Goal: Answer question/provide support: Share knowledge or assist other users

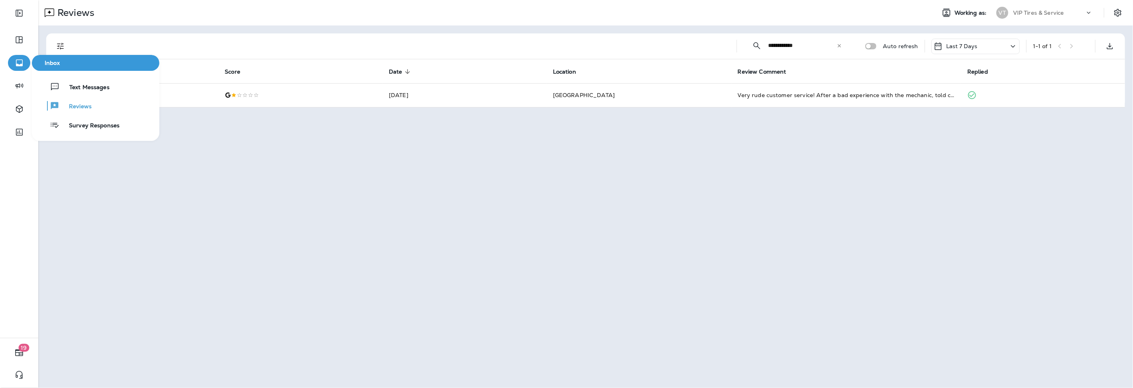
click at [16, 60] on icon "button" at bounding box center [19, 63] width 7 height 7
click at [74, 106] on span "Reviews" at bounding box center [75, 107] width 32 height 8
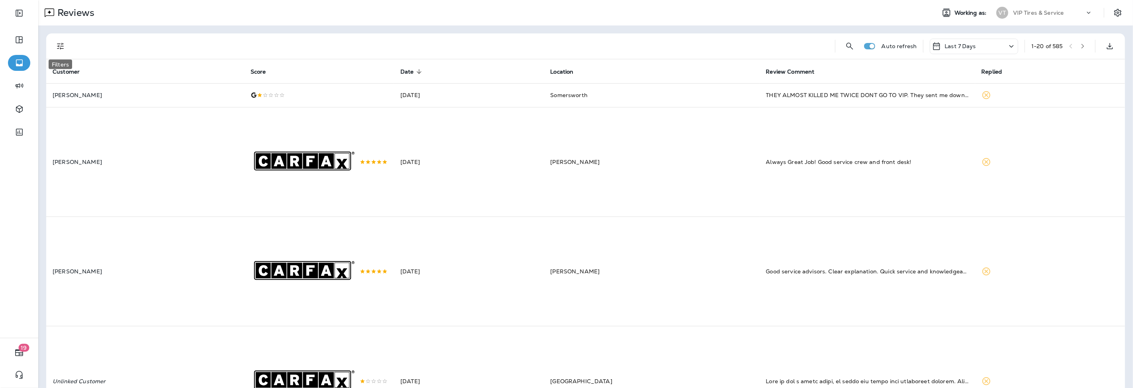
click at [57, 44] on icon "Filters" at bounding box center [61, 46] width 10 height 10
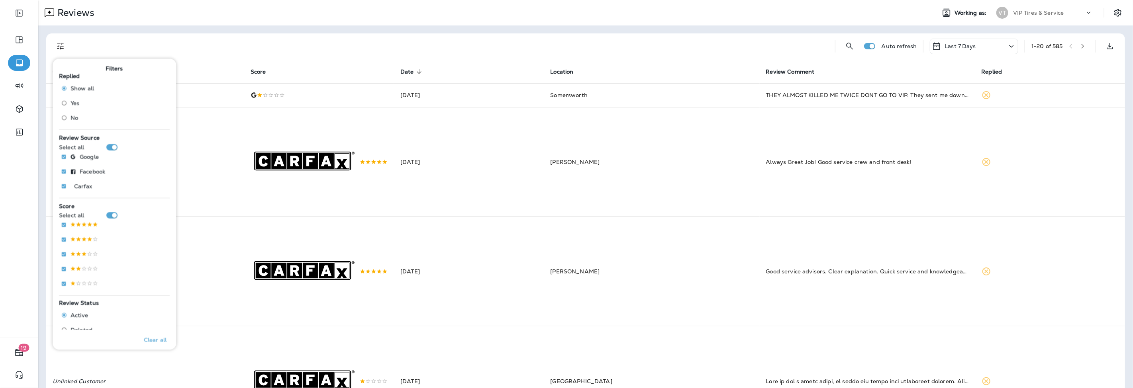
click at [71, 118] on span "No" at bounding box center [74, 117] width 8 height 6
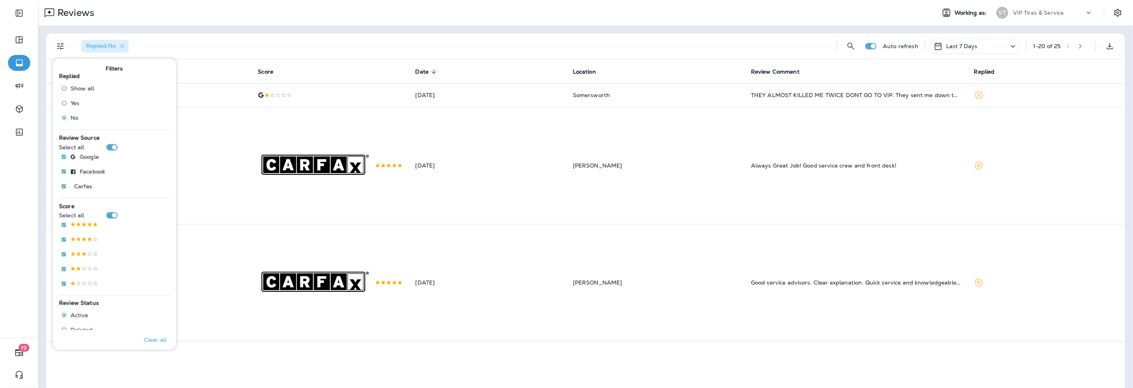
click at [279, 56] on div "Replied : No" at bounding box center [452, 45] width 755 height 25
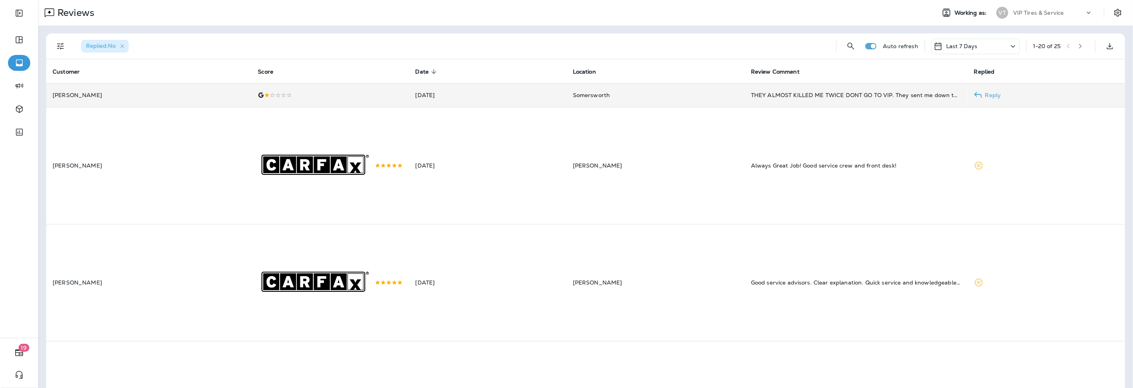
click at [141, 92] on p "Drew Lopez" at bounding box center [149, 95] width 192 height 6
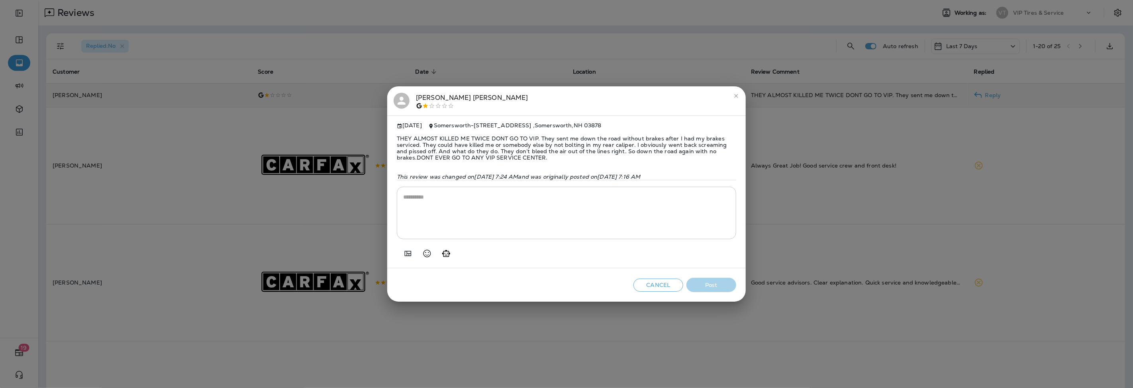
click at [736, 94] on icon "close" at bounding box center [736, 96] width 4 height 4
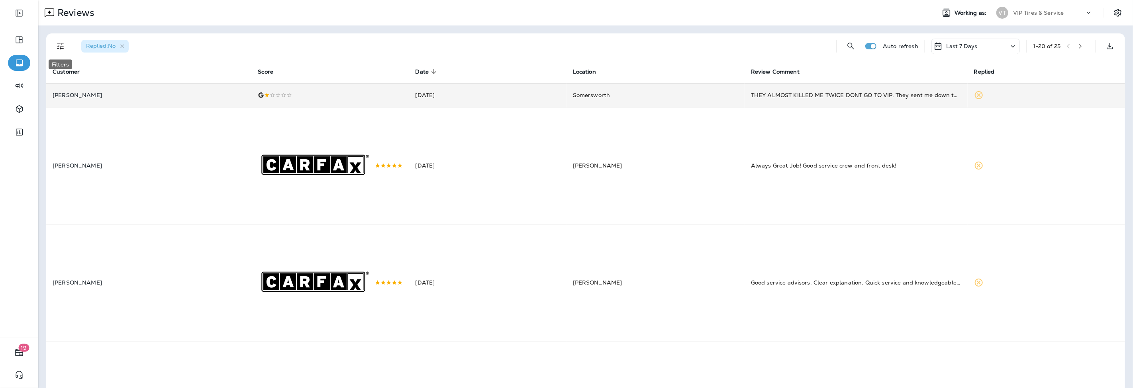
click at [66, 47] on button "Filters" at bounding box center [61, 46] width 16 height 16
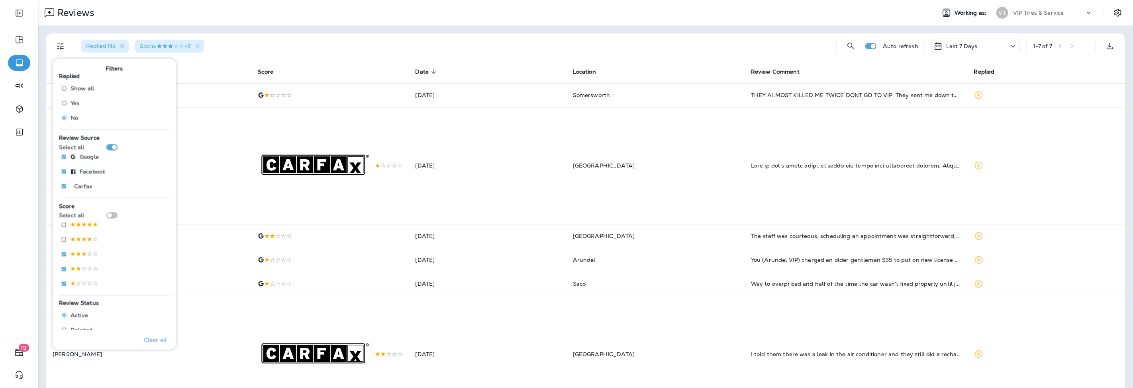
click at [297, 37] on div "Replied : No Score : +2" at bounding box center [452, 45] width 755 height 25
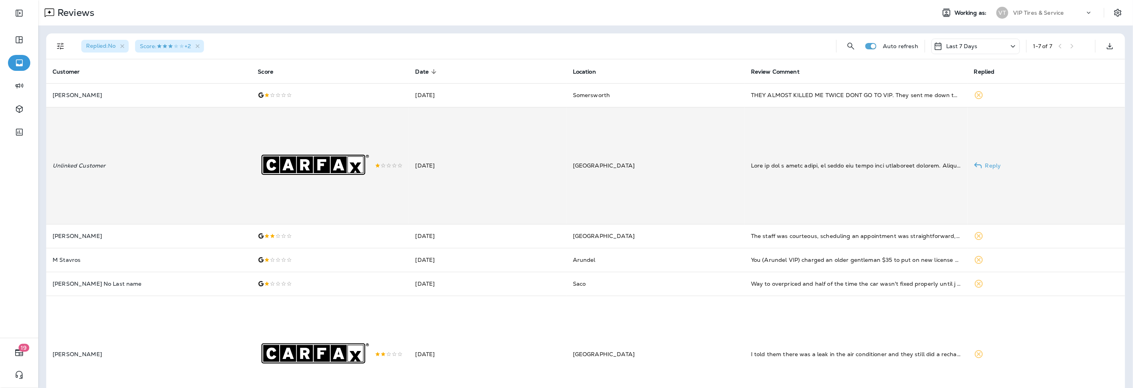
click at [409, 167] on td "Aug 18, 2025" at bounding box center [487, 165] width 157 height 117
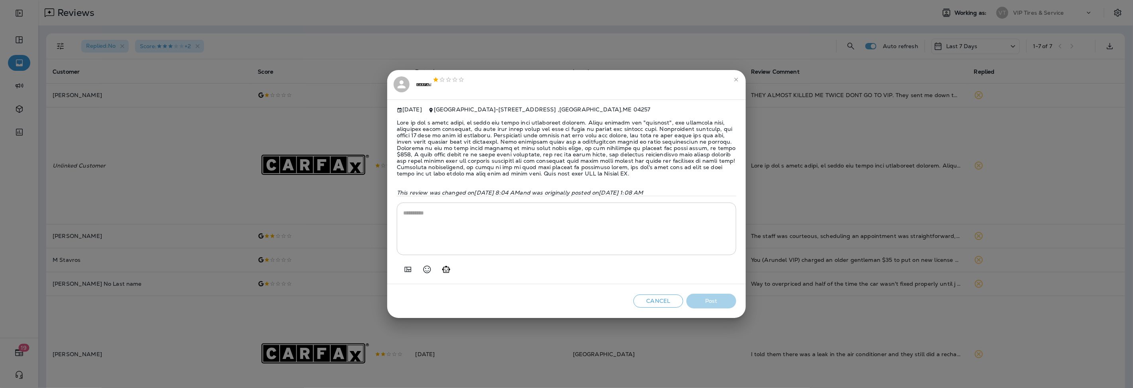
click at [738, 76] on icon "close" at bounding box center [736, 79] width 6 height 6
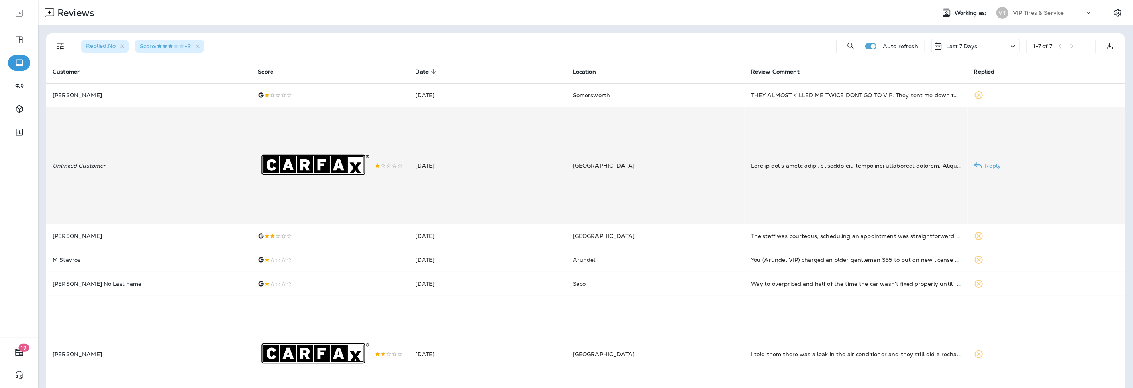
click at [104, 182] on td "Unlinked Customer" at bounding box center [148, 165] width 205 height 117
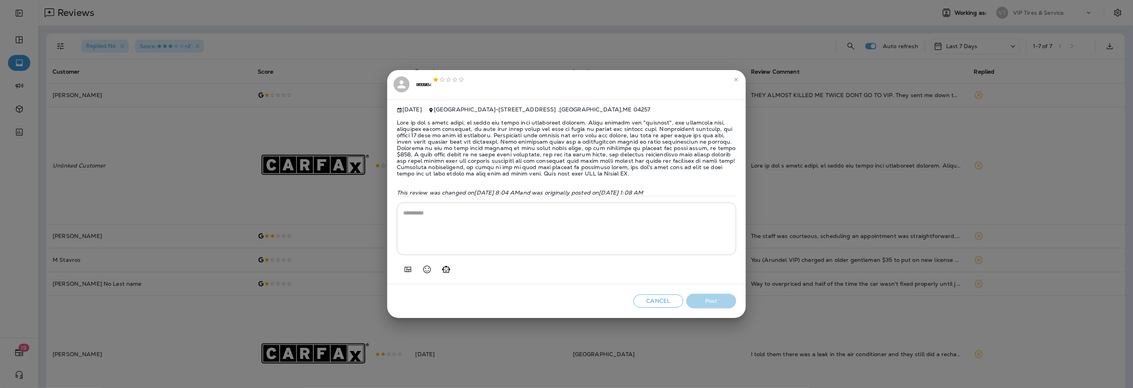
click at [445, 79] on div ".st0{fill-rule:evenodd;clip-rule:evenodd;fill:#FFFFFF;} .st1{fill-rule:evenodd;…" at bounding box center [440, 84] width 49 height 17
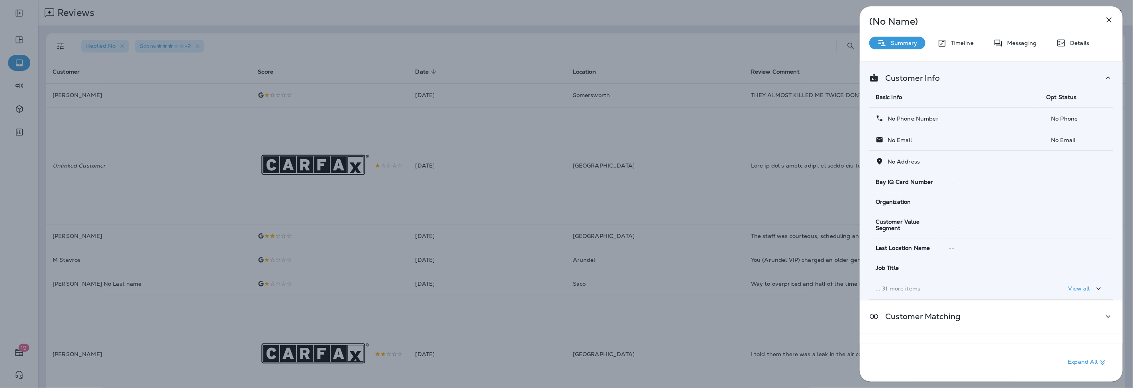
click at [1110, 20] on icon "button" at bounding box center [1109, 20] width 10 height 10
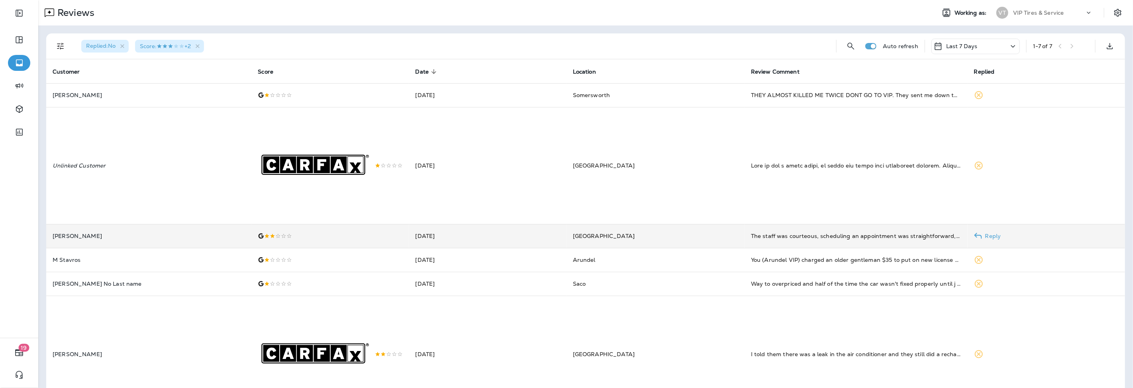
scroll to position [74, 0]
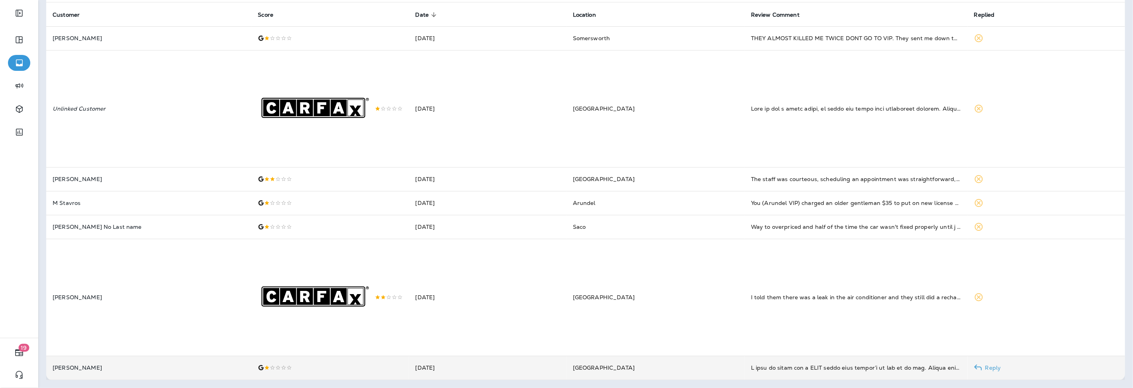
click at [157, 364] on td "Amy Palmer" at bounding box center [148, 368] width 205 height 24
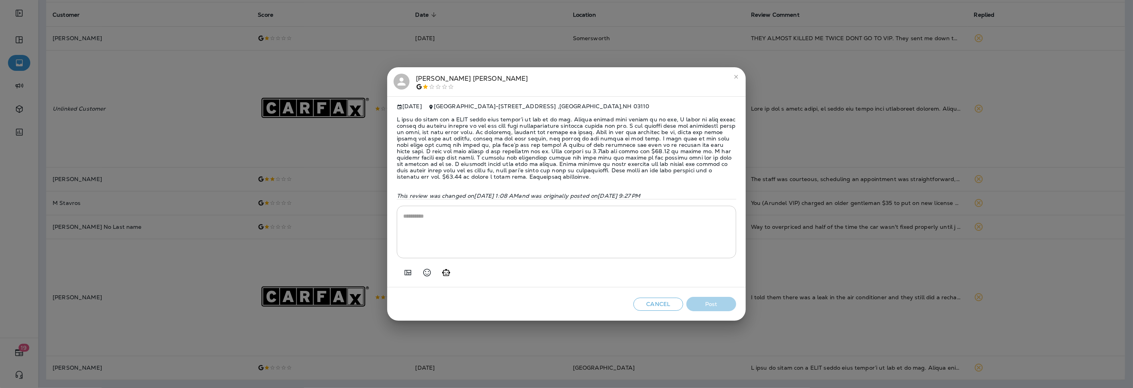
click at [453, 147] on span at bounding box center [566, 148] width 339 height 76
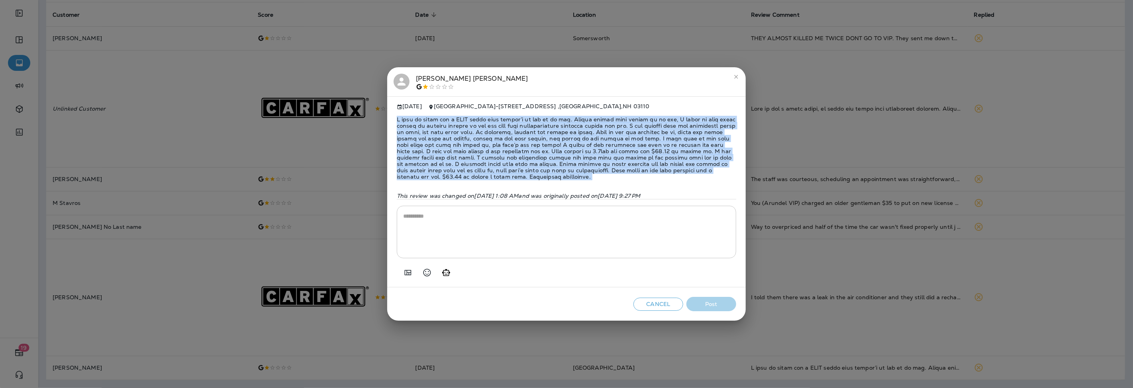
click at [453, 147] on span at bounding box center [566, 148] width 339 height 76
copy span "I went in today for a TMPS light that wouldn’t go off in my car. Before anyone …"
click at [405, 276] on icon "Add in a premade template" at bounding box center [408, 273] width 10 height 10
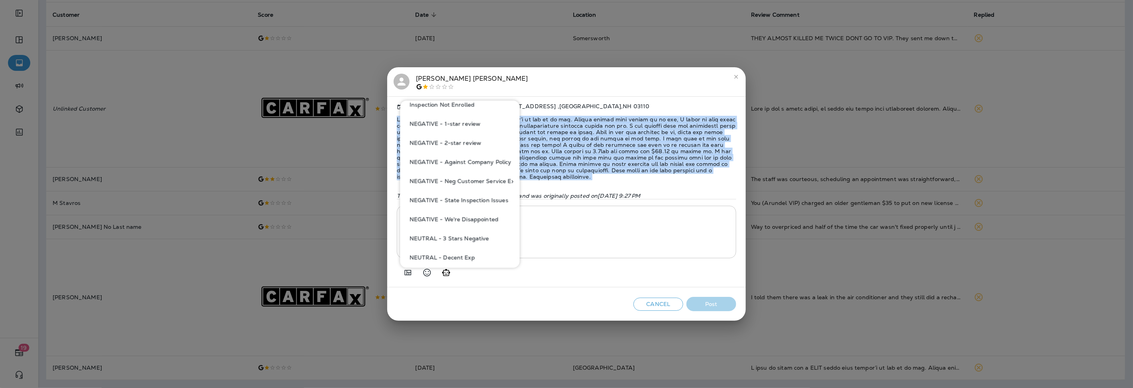
scroll to position [309, 0]
click at [489, 161] on button "NEGATIVE - Against Company Policy" at bounding box center [459, 161] width 107 height 19
type textarea "**********"
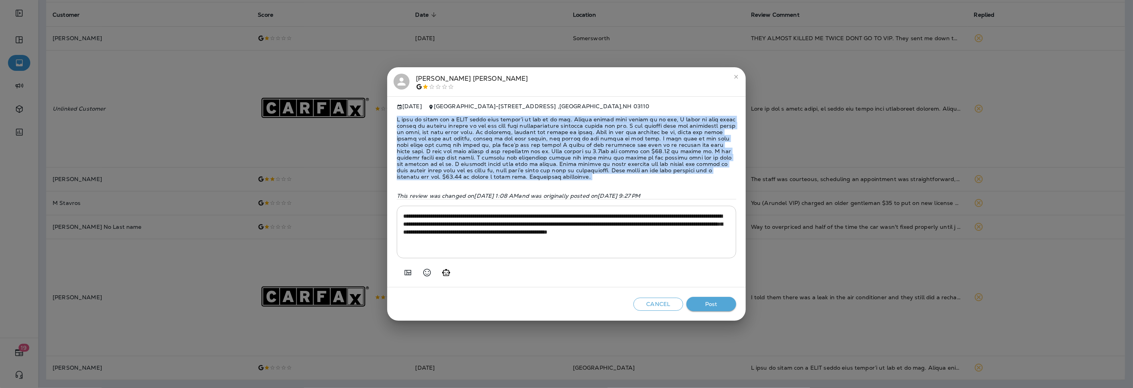
click at [711, 304] on button "Post" at bounding box center [711, 304] width 50 height 15
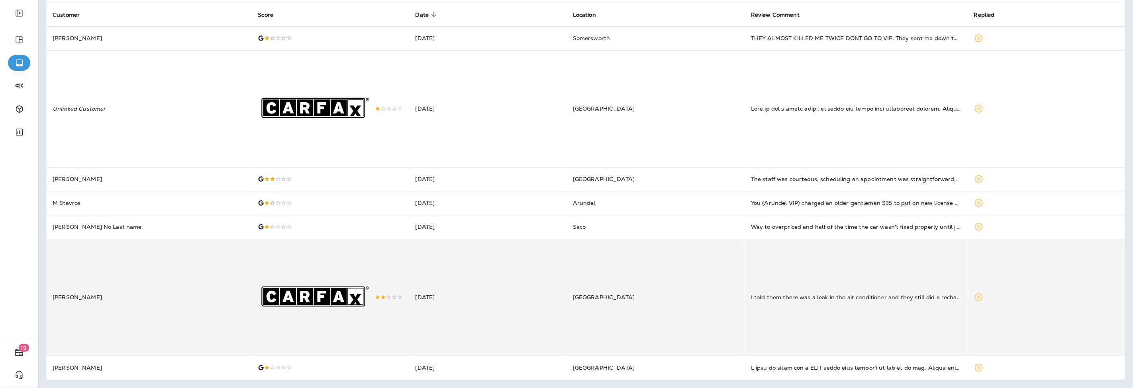
click at [570, 300] on td "Presque Isle" at bounding box center [655, 297] width 178 height 117
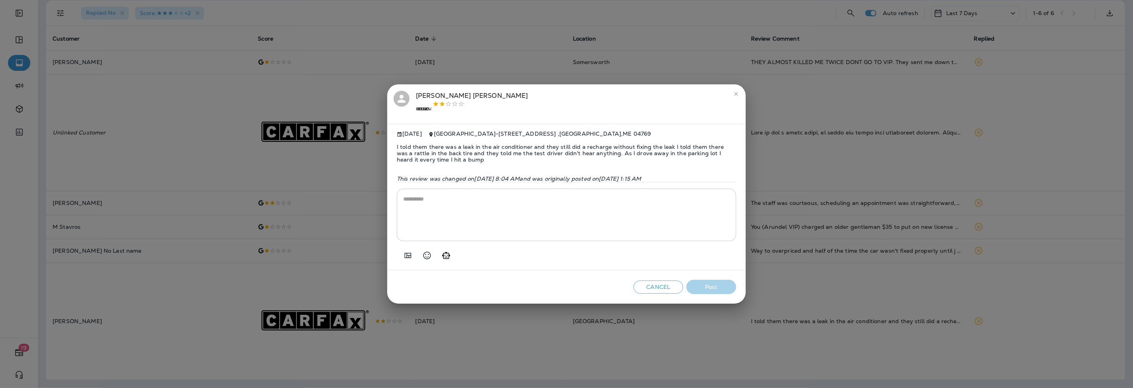
scroll to position [50, 0]
click at [431, 149] on span "I told them there was a leak in the air conditioner and they still did a rechar…" at bounding box center [566, 153] width 339 height 32
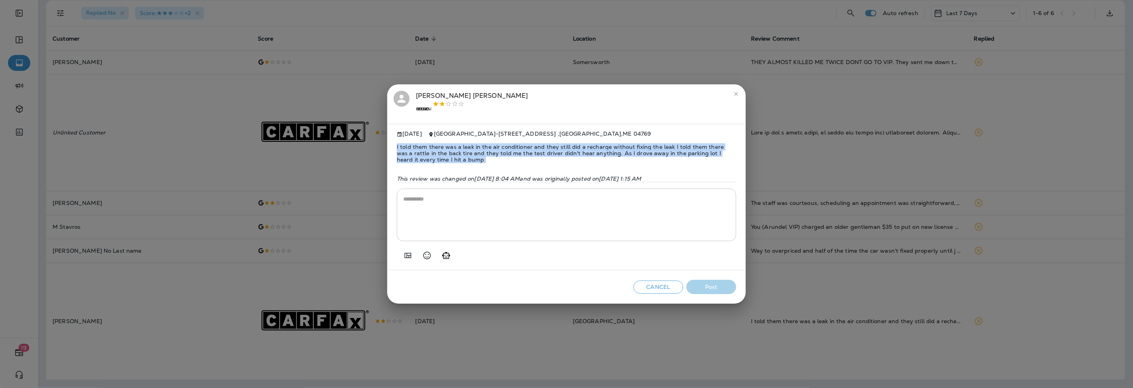
click at [431, 149] on span "I told them there was a leak in the air conditioner and they still did a rechar…" at bounding box center [566, 153] width 339 height 32
copy span "I told them there was a leak in the air conditioner and they still did a rechar…"
click at [409, 258] on icon "Add in a premade template" at bounding box center [408, 255] width 7 height 5
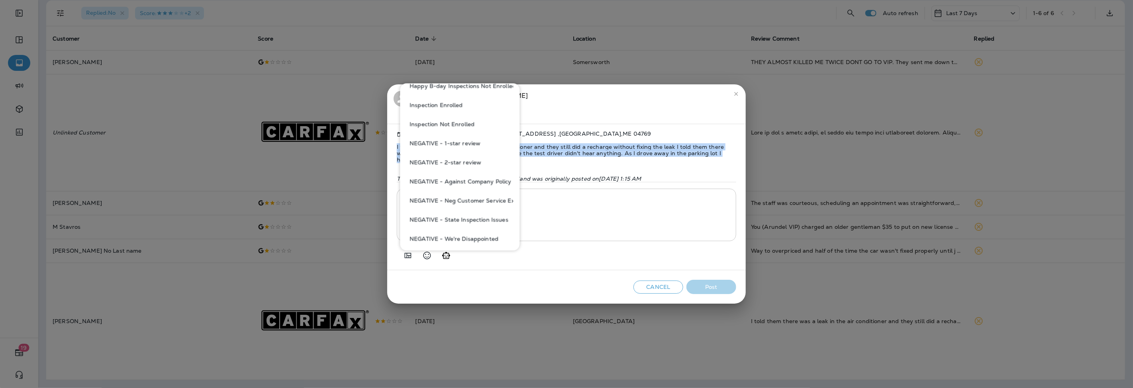
scroll to position [309, 0]
click at [469, 197] on button "NEGATIVE - We're Disappointed" at bounding box center [459, 201] width 107 height 19
type textarea "**********"
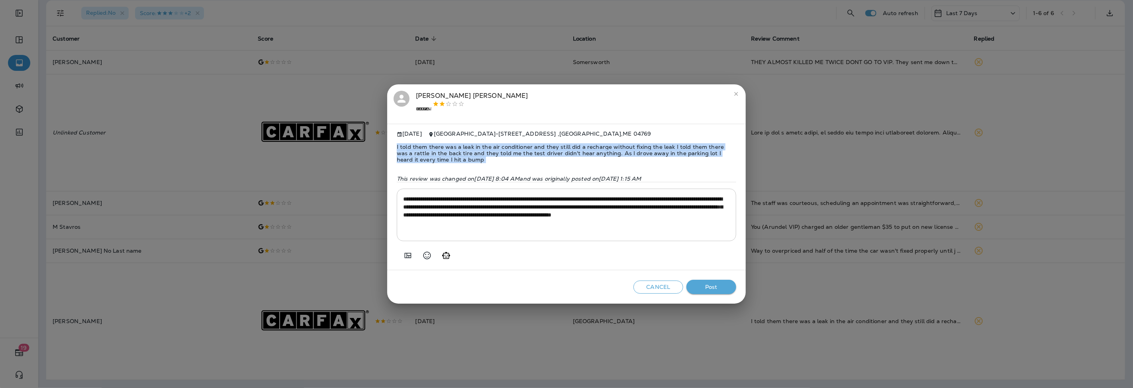
copy span "I told them there was a leak in the air conditioner and they still did a rechar…"
click at [709, 285] on button "Post" at bounding box center [711, 287] width 50 height 15
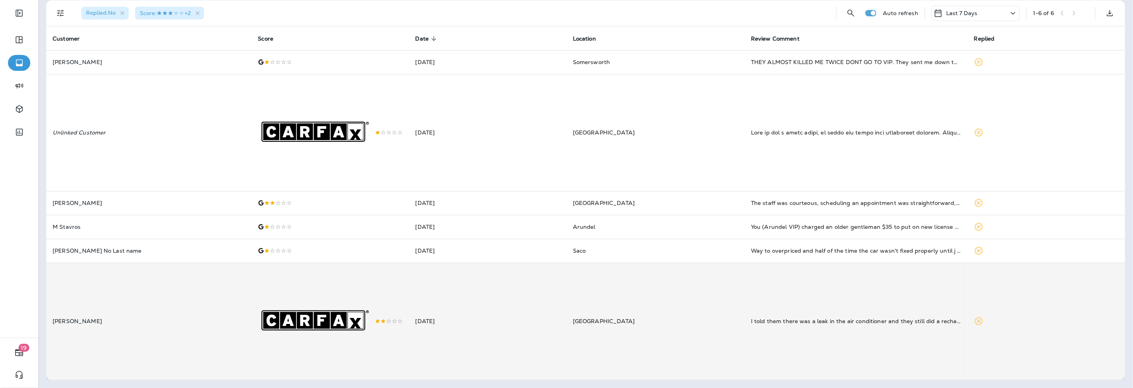
click at [480, 311] on td "Aug 16, 2025" at bounding box center [487, 321] width 157 height 117
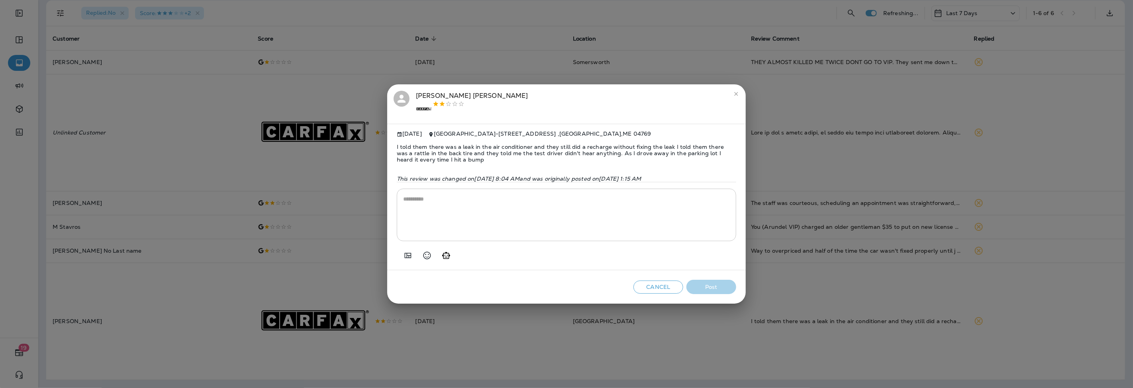
click at [442, 106] on div ".st0{fill-rule:evenodd;clip-rule:evenodd;fill:#FFFFFF;} .st1{fill-rule:evenodd;…" at bounding box center [472, 109] width 112 height 17
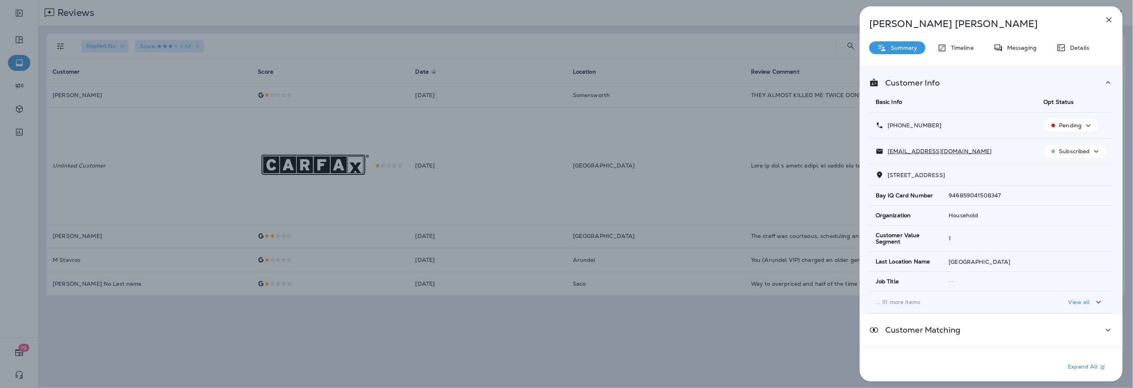
drag, startPoint x: 947, startPoint y: 125, endPoint x: 894, endPoint y: 128, distance: 52.2
click at [894, 128] on div "+1 (207) 498-0502" at bounding box center [952, 125] width 155 height 8
copy p "(207) 498-0502"
drag, startPoint x: 965, startPoint y: 155, endPoint x: 889, endPoint y: 155, distance: 76.9
click at [889, 155] on div "katieb_44@yahoo.com" at bounding box center [952, 151] width 155 height 8
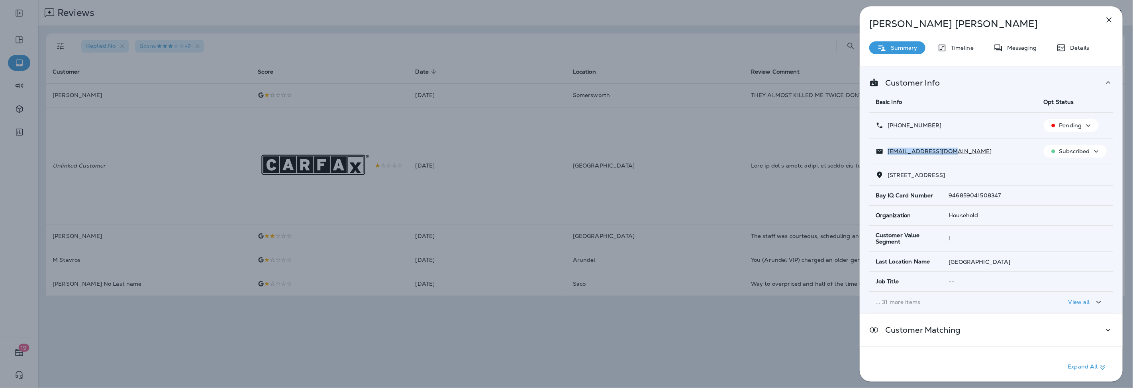
copy p "katieb_44@yahoo.com"
click at [1107, 17] on icon "button" at bounding box center [1109, 20] width 10 height 10
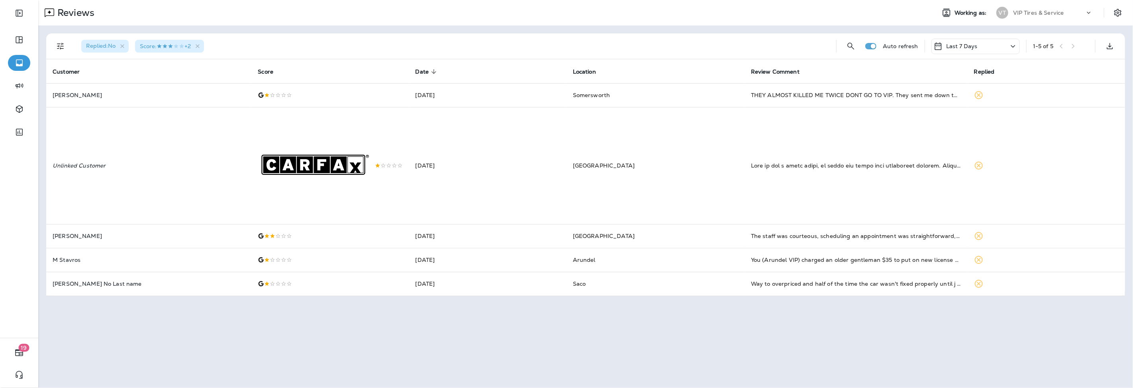
click at [186, 289] on td "Kae No Last name" at bounding box center [148, 284] width 205 height 24
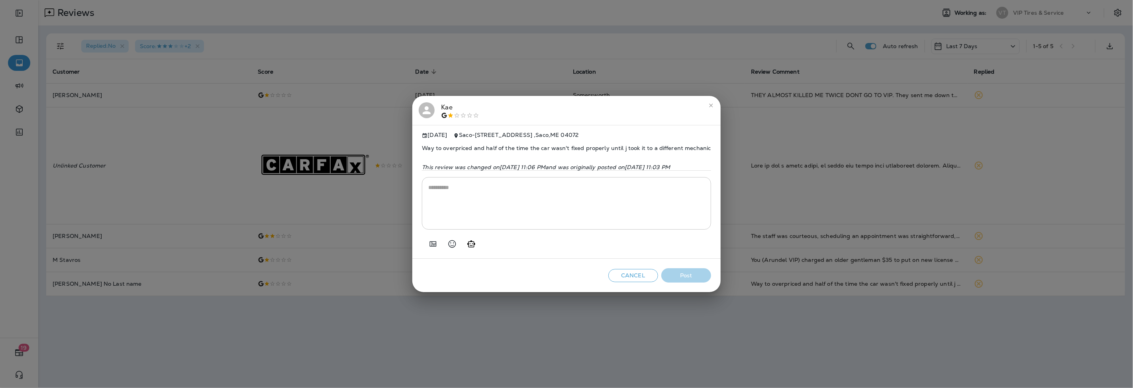
click at [431, 144] on span "Way to overpriced and half of the time the car wasn't fixed properly until j to…" at bounding box center [566, 148] width 289 height 19
copy span "Way to overpriced and half of the time the car wasn't fixed properly until j to…"
click at [428, 246] on icon "Add in a premade template" at bounding box center [433, 244] width 10 height 10
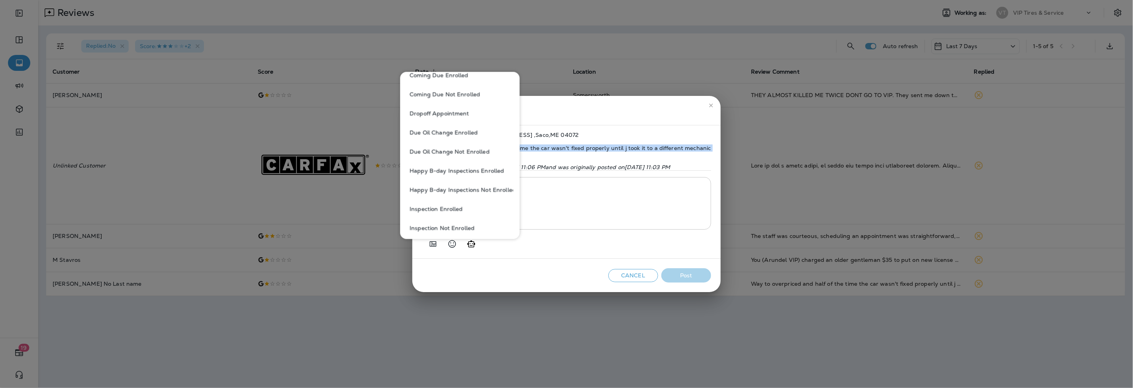
scroll to position [177, 0]
click at [461, 224] on button "NEGATIVE - 1-star review" at bounding box center [459, 227] width 107 height 19
type textarea "**********"
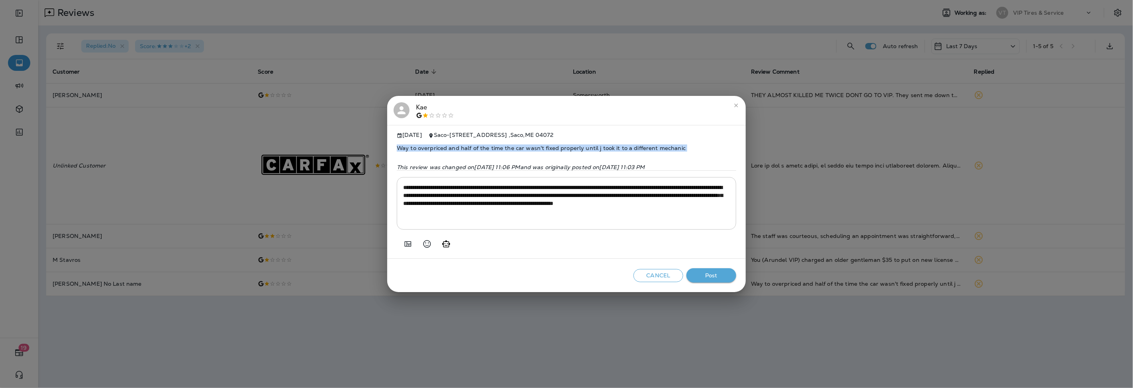
click at [715, 276] on button "Post" at bounding box center [711, 275] width 50 height 15
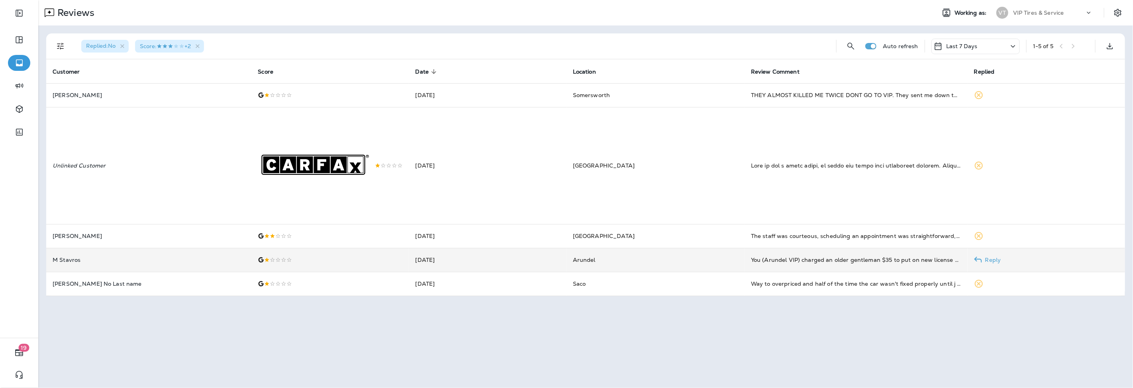
click at [74, 263] on p "M Stavros" at bounding box center [149, 260] width 192 height 6
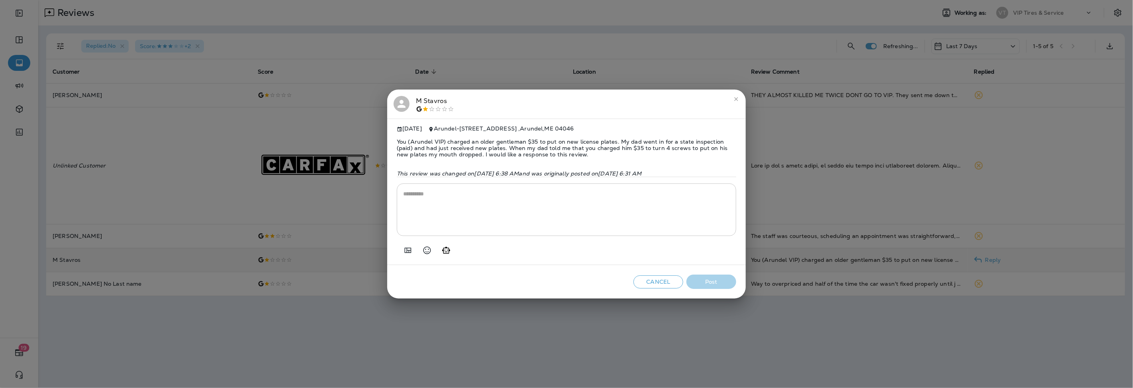
click at [465, 144] on span "You (Arundel VIP) charged an older gentleman $35 to put on new license plates. …" at bounding box center [566, 148] width 339 height 32
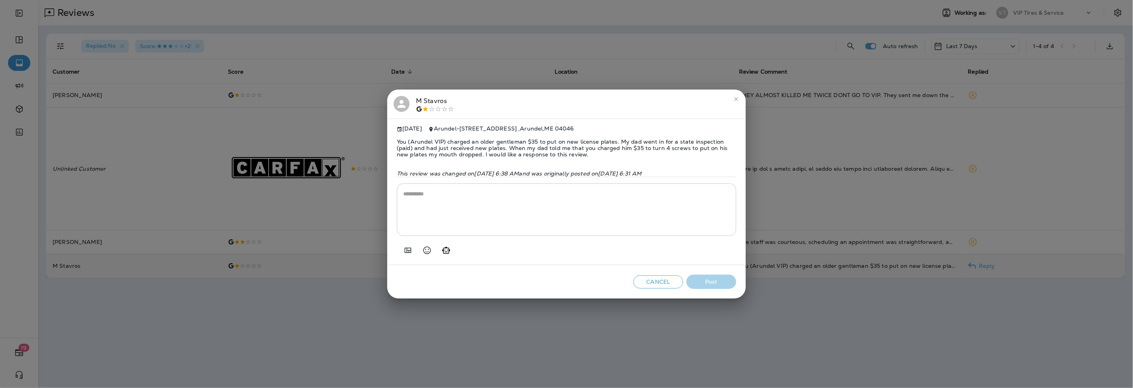
click at [465, 144] on span "You (Arundel VIP) charged an older gentleman $35 to put on new license plates. …" at bounding box center [566, 148] width 339 height 32
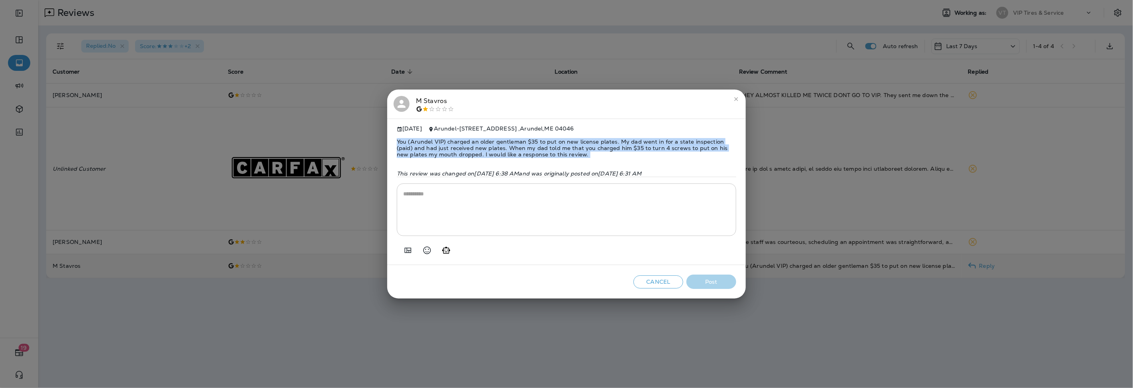
click at [465, 144] on span "You (Arundel VIP) charged an older gentleman $35 to put on new license plates. …" at bounding box center [566, 148] width 339 height 32
copy span "You (Arundel VIP) charged an older gentleman $35 to put on new license plates. …"
click at [411, 255] on icon "Add in a premade template" at bounding box center [408, 251] width 10 height 10
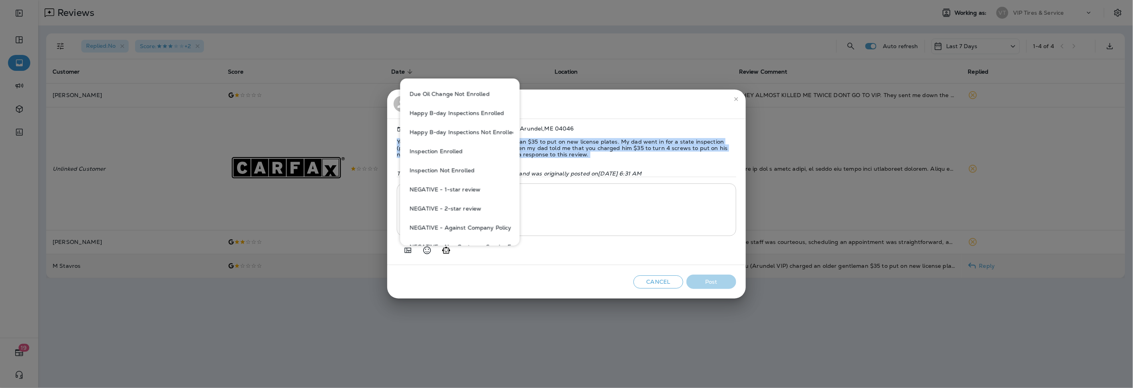
scroll to position [265, 0]
click at [473, 181] on button "NEGATIVE - Against Company Policy" at bounding box center [459, 183] width 107 height 19
type textarea "**********"
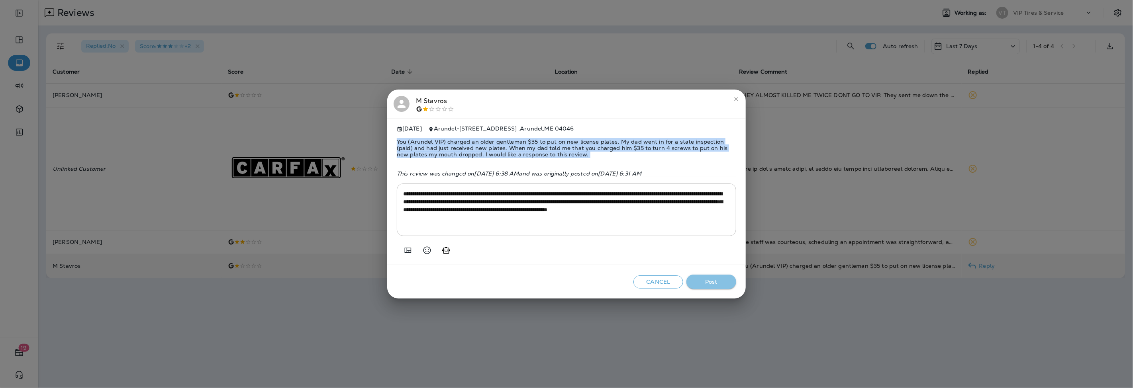
click at [713, 284] on button "Post" at bounding box center [711, 282] width 50 height 15
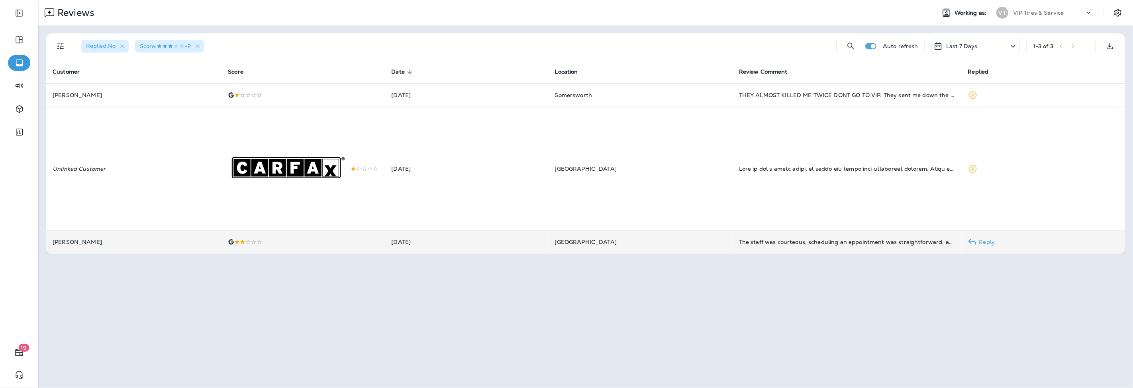
click at [234, 245] on icon at bounding box center [231, 242] width 6 height 6
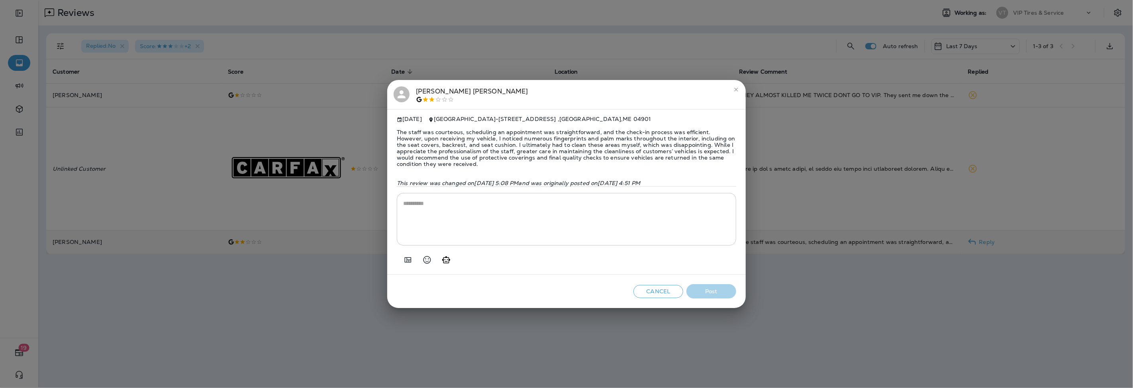
click at [492, 149] on span "The staff was courteous, scheduling an appointment was straightforward, and the…" at bounding box center [566, 148] width 339 height 51
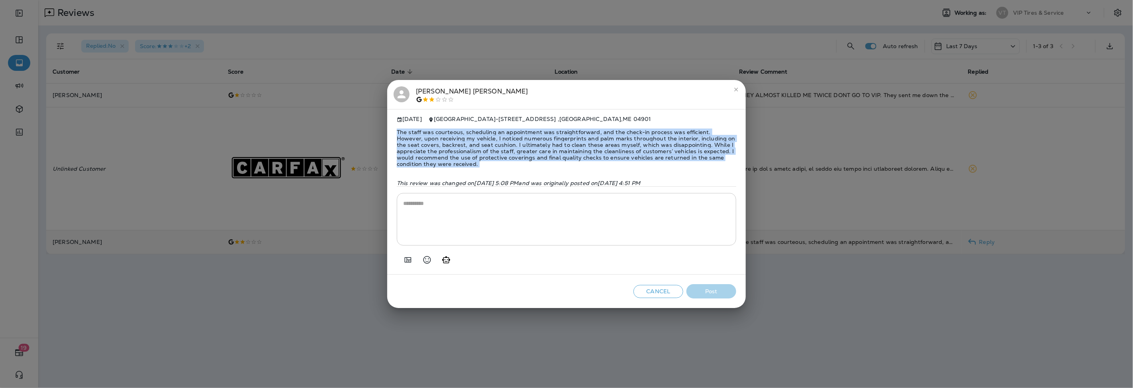
click at [492, 149] on span "The staff was courteous, scheduling an appointment was straightforward, and the…" at bounding box center [566, 148] width 339 height 51
copy span "The staff was courteous, scheduling an appointment was straightforward, and the…"
click at [405, 261] on icon "Add in a premade template" at bounding box center [408, 260] width 10 height 10
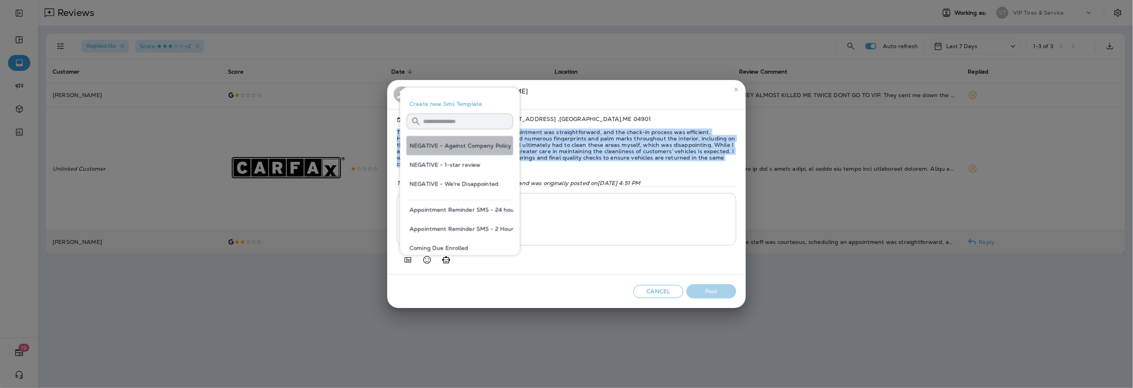
click at [474, 148] on button "NEGATIVE - Against Company Policy" at bounding box center [459, 145] width 107 height 19
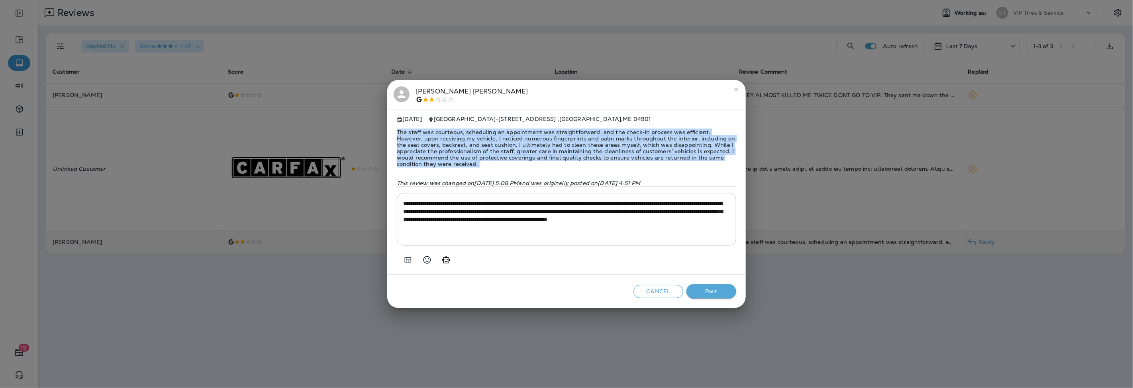
click at [459, 213] on textarea "**********" at bounding box center [566, 220] width 327 height 40
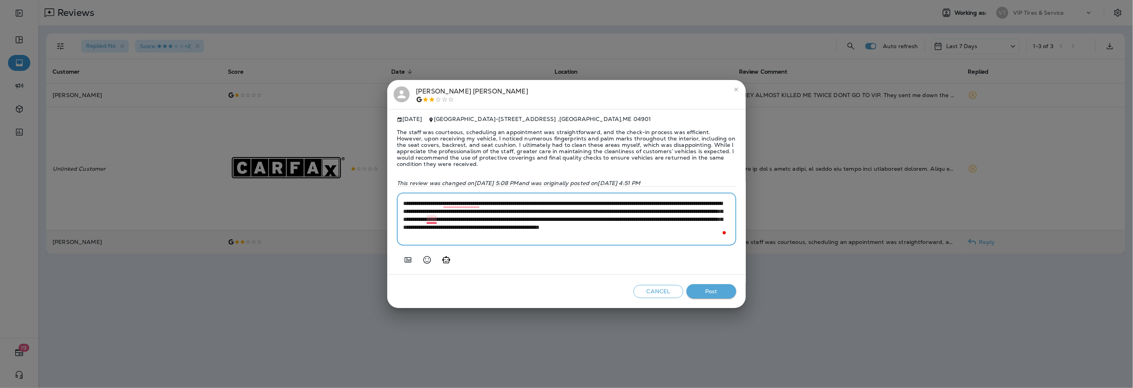
click at [436, 220] on textarea "**********" at bounding box center [566, 220] width 327 height 40
type textarea "**********"
click at [512, 145] on span "The staff was courteous, scheduling an appointment was straightforward, and the…" at bounding box center [566, 148] width 339 height 51
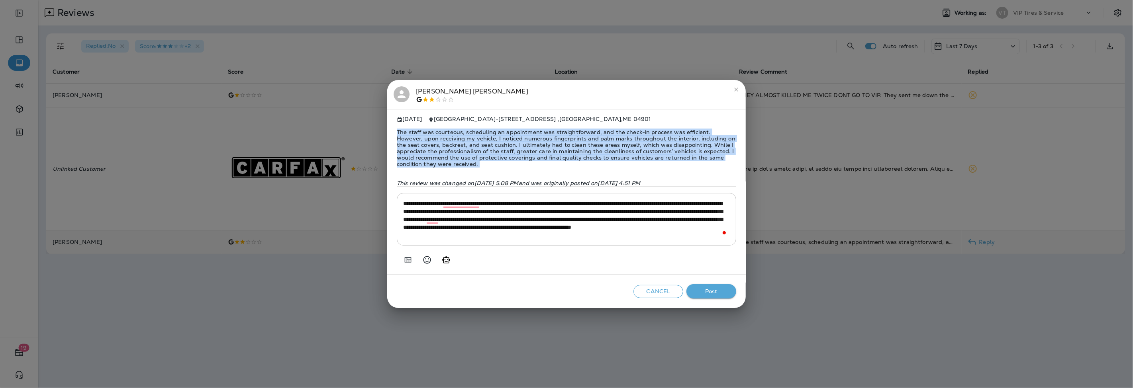
click at [512, 145] on span "The staff was courteous, scheduling an appointment was straightforward, and the…" at bounding box center [566, 148] width 339 height 51
copy span "The staff was courteous, scheduling an appointment was straightforward, and the…"
drag, startPoint x: 712, startPoint y: 292, endPoint x: 538, endPoint y: 277, distance: 174.3
click at [710, 292] on button "Post" at bounding box center [711, 291] width 50 height 15
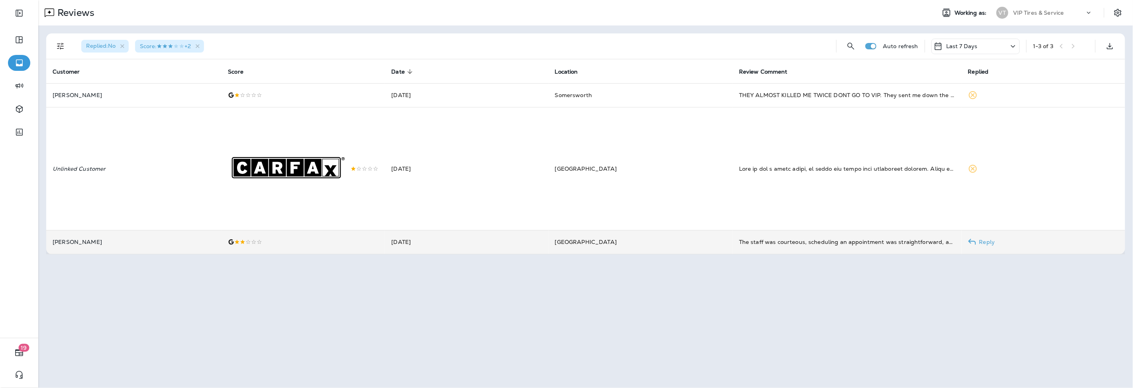
click at [283, 245] on div at bounding box center [303, 242] width 151 height 6
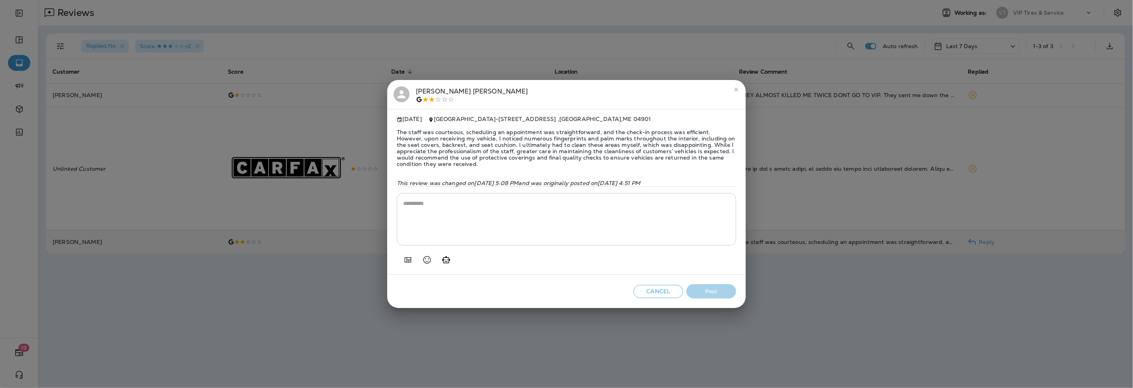
click at [433, 90] on div "Matthew Higgins" at bounding box center [472, 94] width 112 height 17
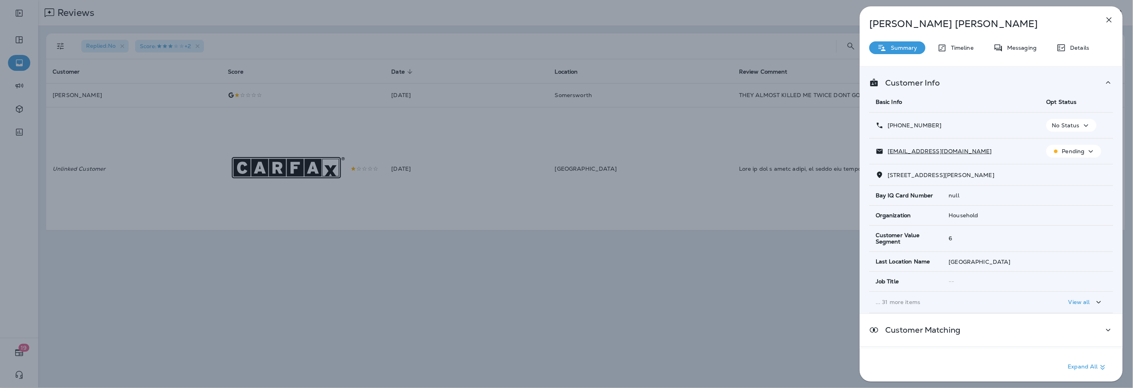
drag, startPoint x: 936, startPoint y: 117, endPoint x: 894, endPoint y: 125, distance: 42.5
click at [894, 125] on td "+1 (207) 241-1532" at bounding box center [954, 126] width 170 height 26
copy p "(207) 241-1532"
drag, startPoint x: 956, startPoint y: 153, endPoint x: 887, endPoint y: 152, distance: 69.3
click at [887, 152] on div "mathewrh@icloud.com" at bounding box center [954, 151] width 158 height 8
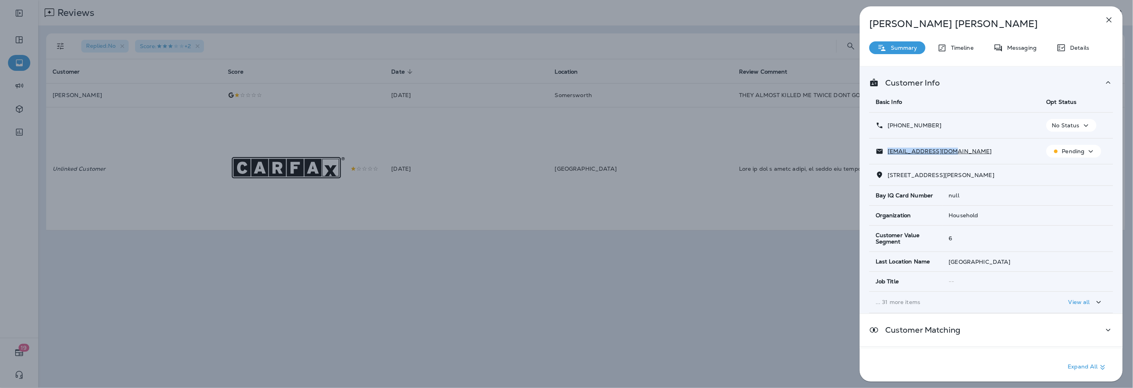
click at [1109, 21] on icon "button" at bounding box center [1109, 20] width 10 height 10
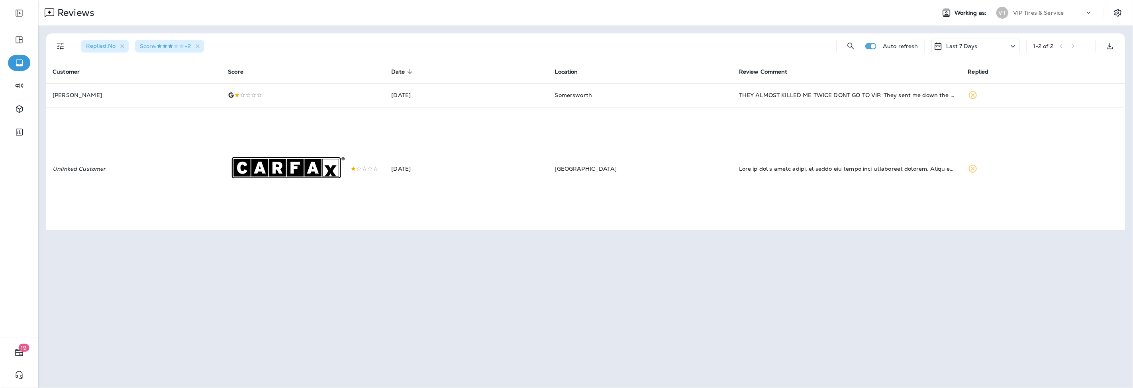
click at [125, 89] on td "Drew Lopez" at bounding box center [133, 95] width 175 height 24
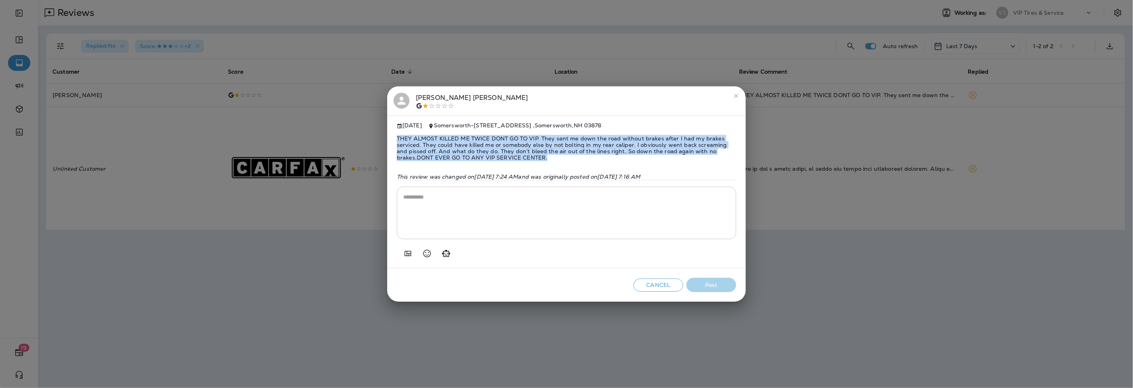
drag, startPoint x: 511, startPoint y: 154, endPoint x: 388, endPoint y: 129, distance: 124.7
click at [388, 129] on div "Aug 18, 2025 Somersworth - 6 Waltons Way , Somersworth , NH 03878 THEY ALMOST K…" at bounding box center [566, 191] width 358 height 153
click at [415, 200] on textarea at bounding box center [566, 213] width 327 height 40
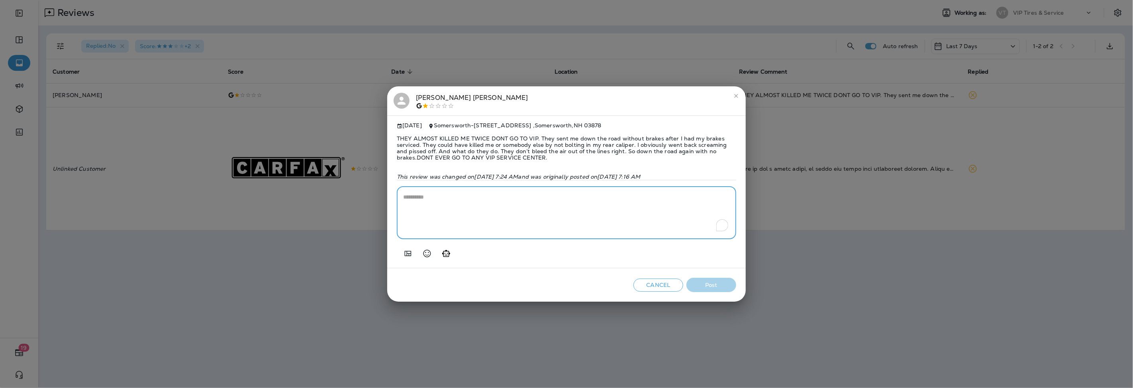
paste textarea "**********"
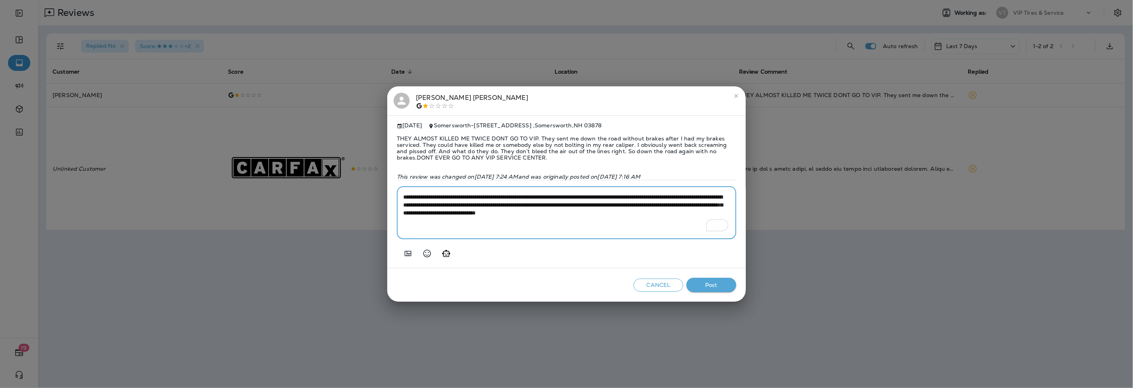
click at [412, 221] on textarea "**********" at bounding box center [566, 213] width 327 height 40
type textarea "**********"
click at [562, 141] on span "THEY ALMOST KILLED ME TWICE DONT GO TO VIP. They sent me down the road without …" at bounding box center [566, 148] width 339 height 38
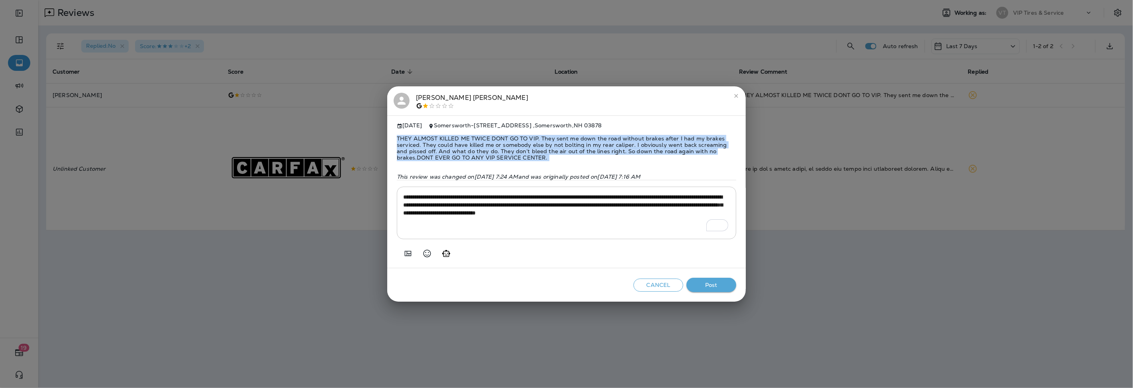
click at [562, 141] on span "THEY ALMOST KILLED ME TWICE DONT GO TO VIP. They sent me down the road without …" at bounding box center [566, 148] width 339 height 38
click at [715, 287] on button "Post" at bounding box center [711, 285] width 50 height 15
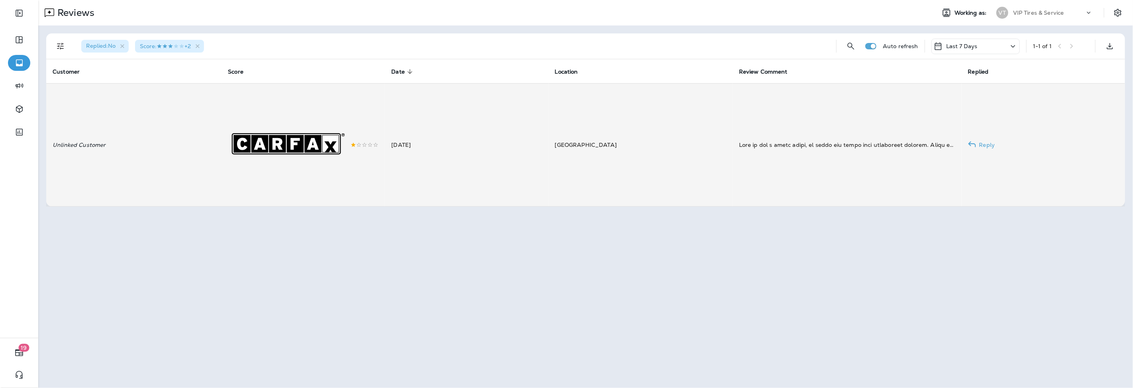
click at [192, 143] on p "Unlinked Customer" at bounding box center [134, 145] width 162 height 6
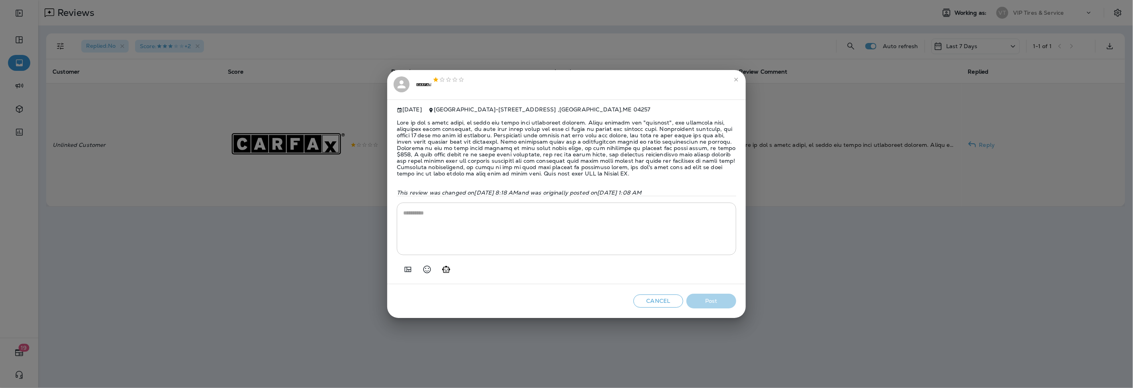
click at [445, 78] on div ".st0{fill-rule:evenodd;clip-rule:evenodd;fill:#FFFFFF;} .st1{fill-rule:evenodd;…" at bounding box center [440, 84] width 49 height 17
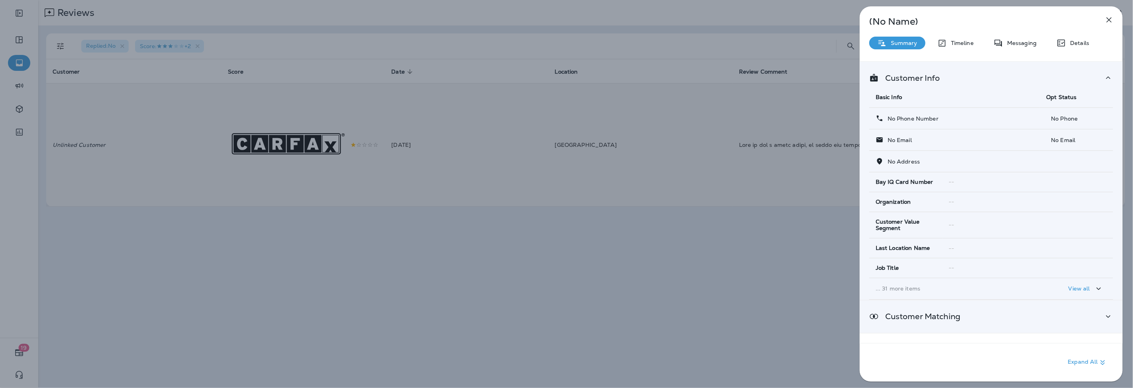
click at [931, 323] on div "Customer Matching" at bounding box center [990, 317] width 263 height 32
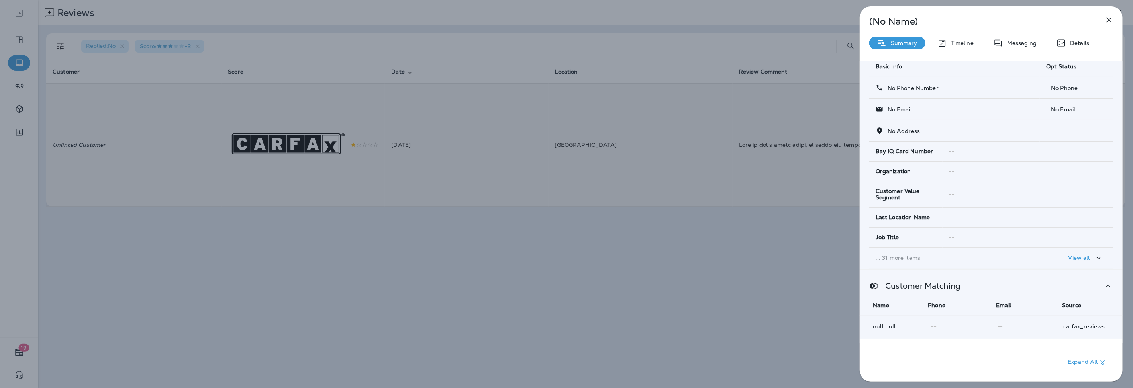
scroll to position [70, 0]
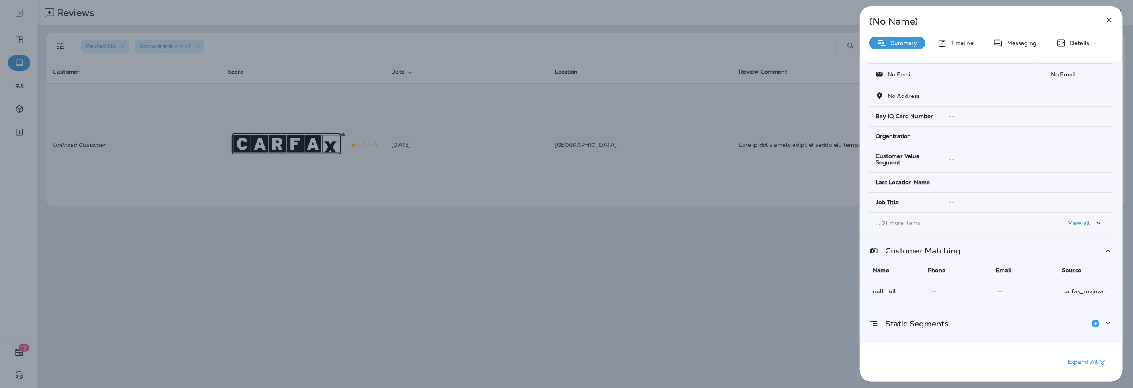
click at [939, 321] on p "Static Segments" at bounding box center [914, 324] width 70 height 6
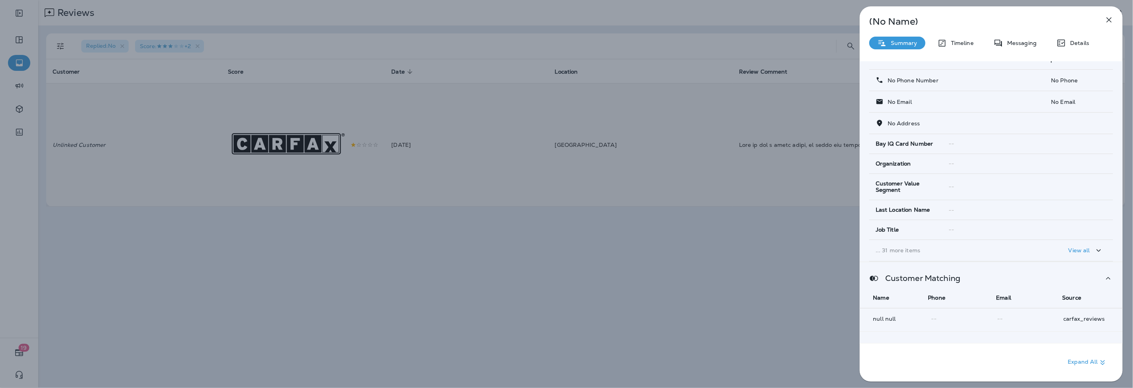
scroll to position [0, 0]
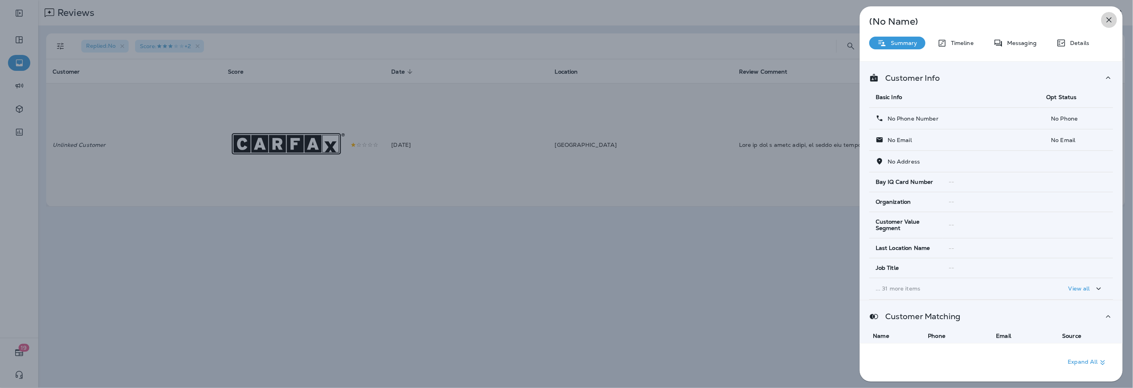
click at [1112, 18] on icon "button" at bounding box center [1109, 20] width 10 height 10
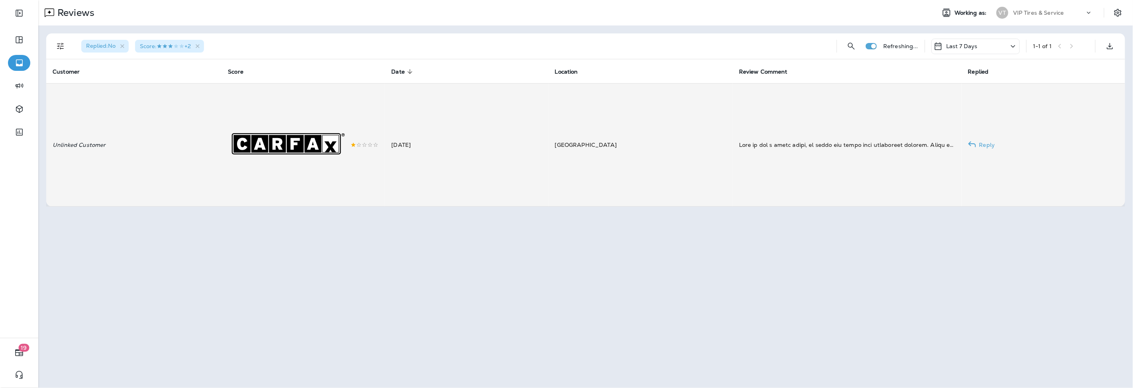
click at [362, 157] on div ".st0{fill-rule:evenodd;clip-rule:evenodd;fill:#FFFFFF;} .st1{fill-rule:evenodd;…" at bounding box center [303, 145] width 151 height 123
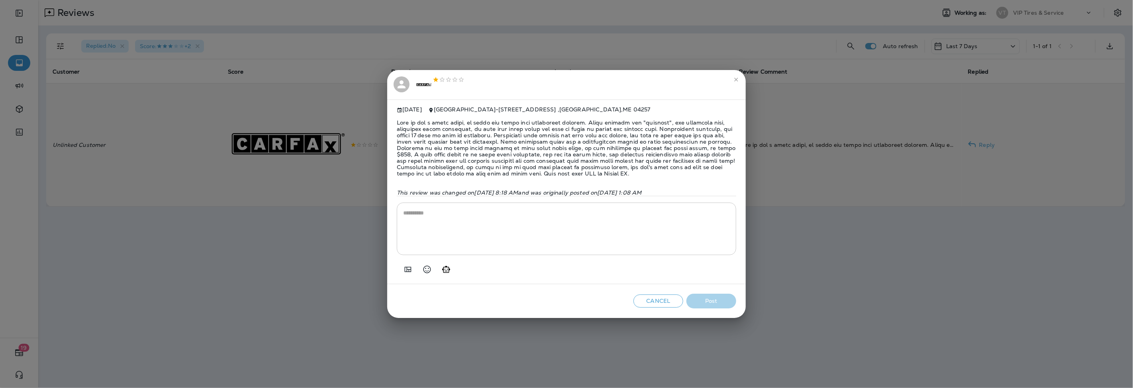
click at [516, 145] on span at bounding box center [566, 148] width 339 height 70
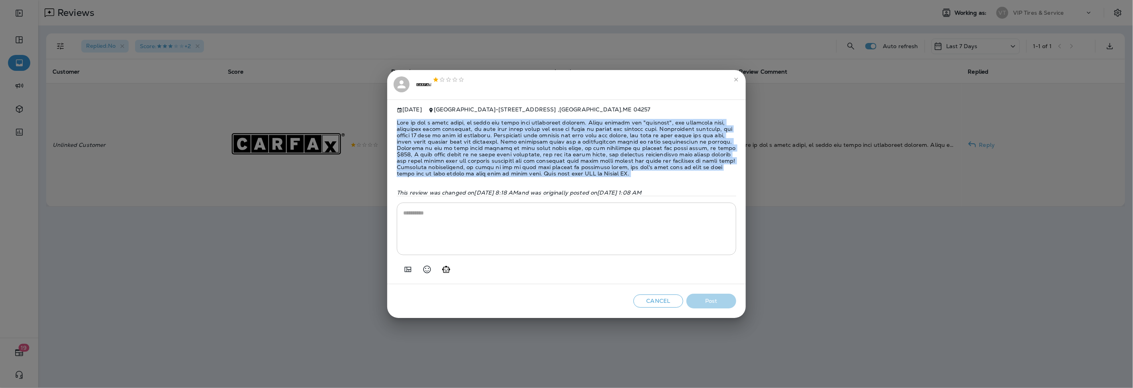
click at [516, 145] on span at bounding box center [566, 148] width 339 height 70
click at [405, 270] on icon "Add in a premade template" at bounding box center [408, 270] width 10 height 10
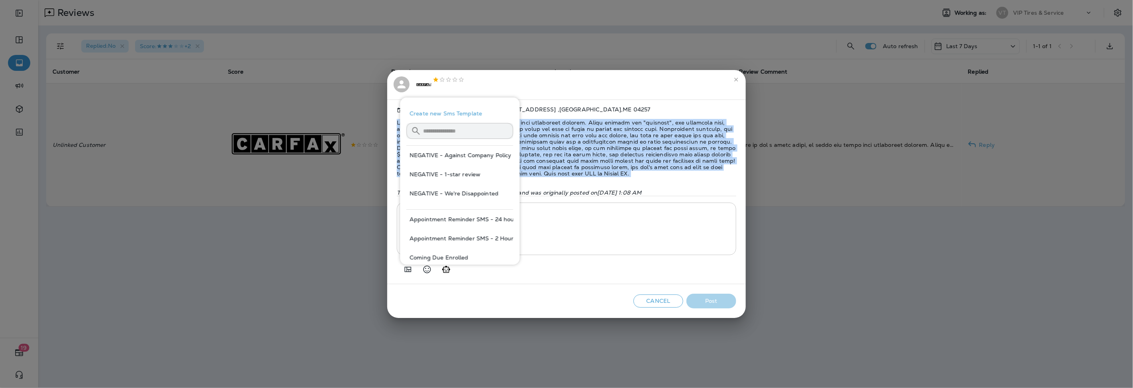
click at [467, 153] on button "NEGATIVE - Against Company Policy" at bounding box center [459, 155] width 107 height 19
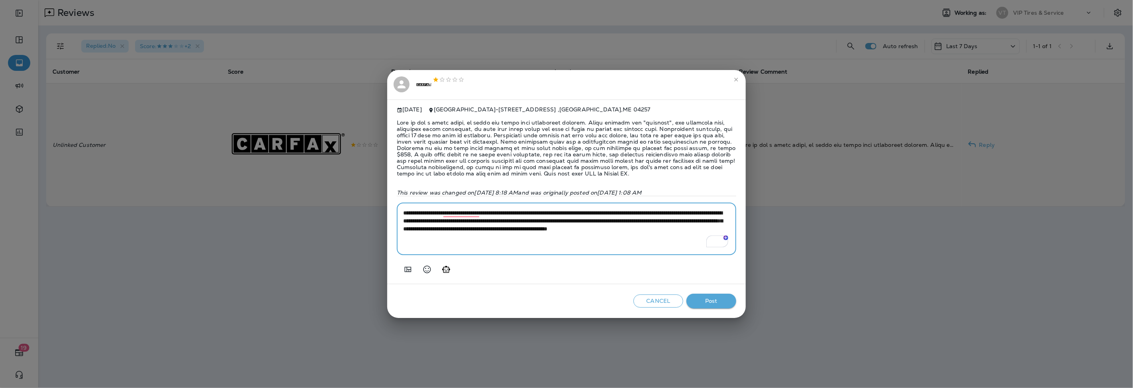
drag, startPoint x: 479, startPoint y: 215, endPoint x: 411, endPoint y: 214, distance: 68.1
click at [411, 214] on textarea "**********" at bounding box center [566, 229] width 327 height 40
type textarea "**********"
click at [718, 296] on button "Post" at bounding box center [711, 301] width 50 height 15
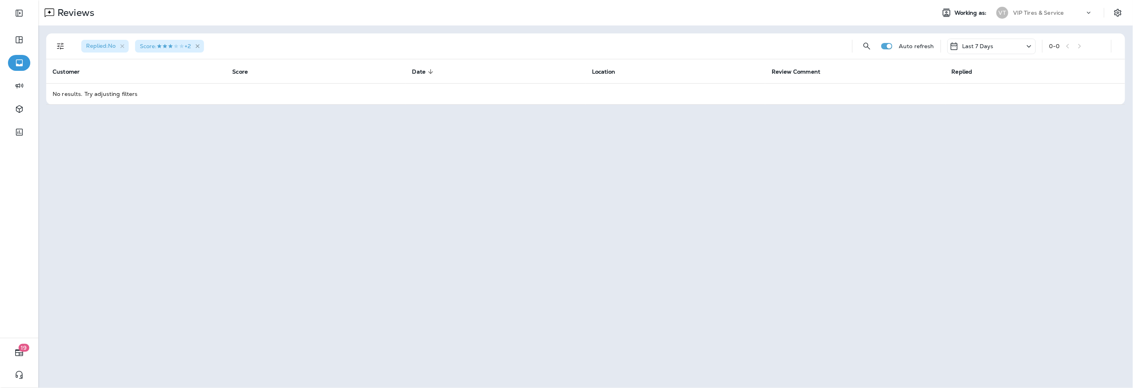
click at [201, 44] on icon "button" at bounding box center [197, 46] width 7 height 7
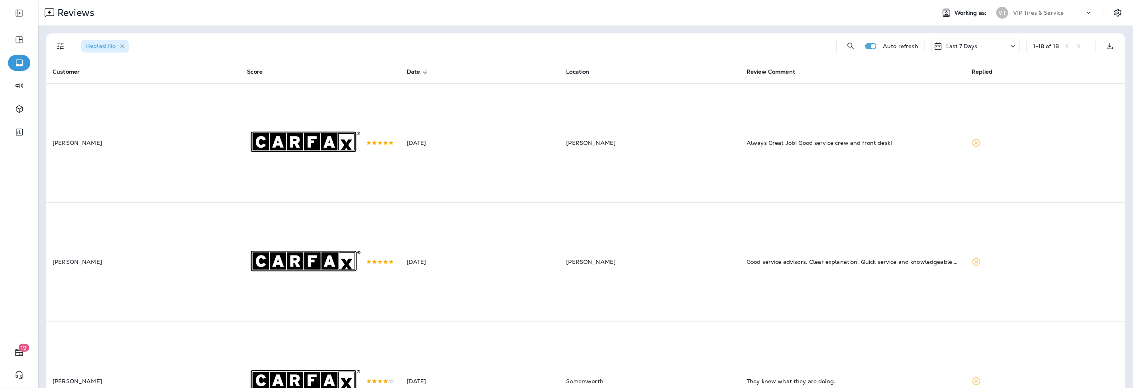
click at [125, 46] on icon "button" at bounding box center [122, 46] width 7 height 7
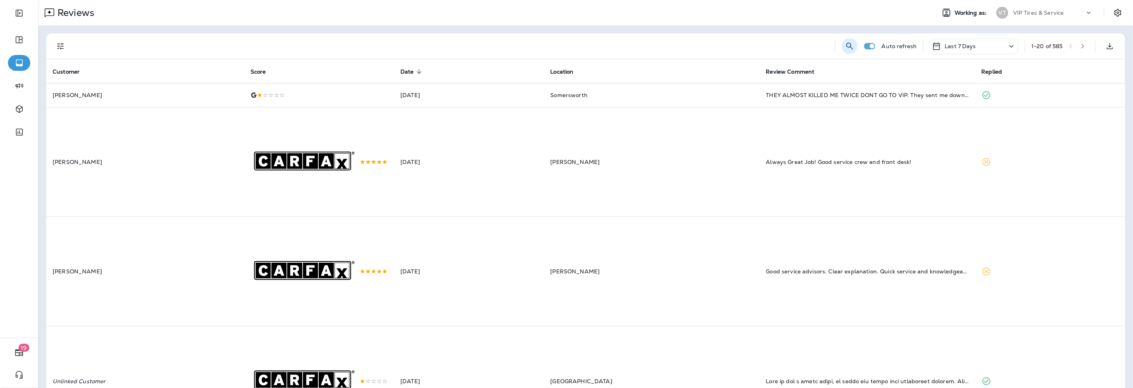
click at [845, 45] on icon "Search Reviews" at bounding box center [850, 46] width 10 height 10
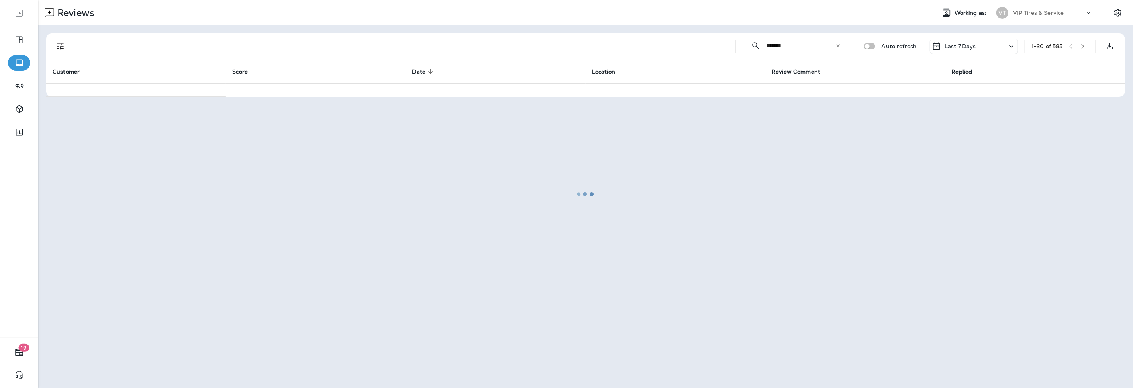
type input "*******"
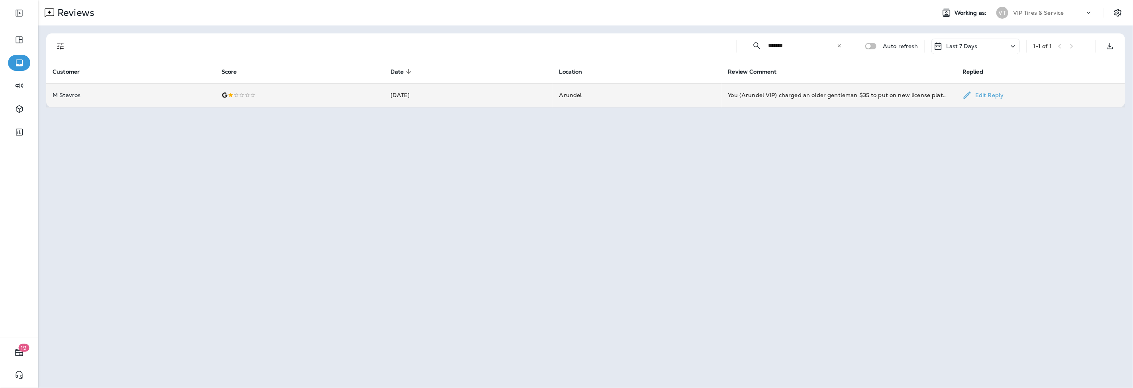
click at [249, 100] on td at bounding box center [299, 95] width 169 height 24
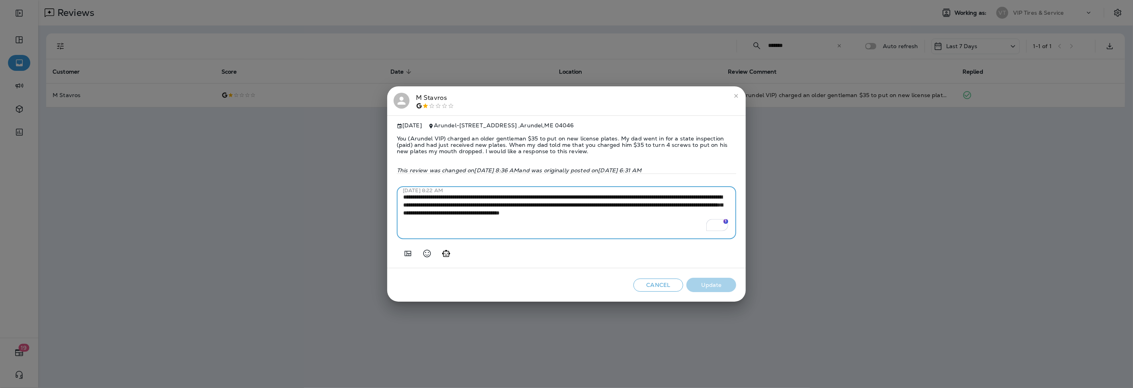
drag, startPoint x: 448, startPoint y: 224, endPoint x: 388, endPoint y: 199, distance: 64.8
click at [388, 199] on div "**********" at bounding box center [566, 191] width 358 height 153
click at [738, 94] on icon "close" at bounding box center [736, 96] width 4 height 4
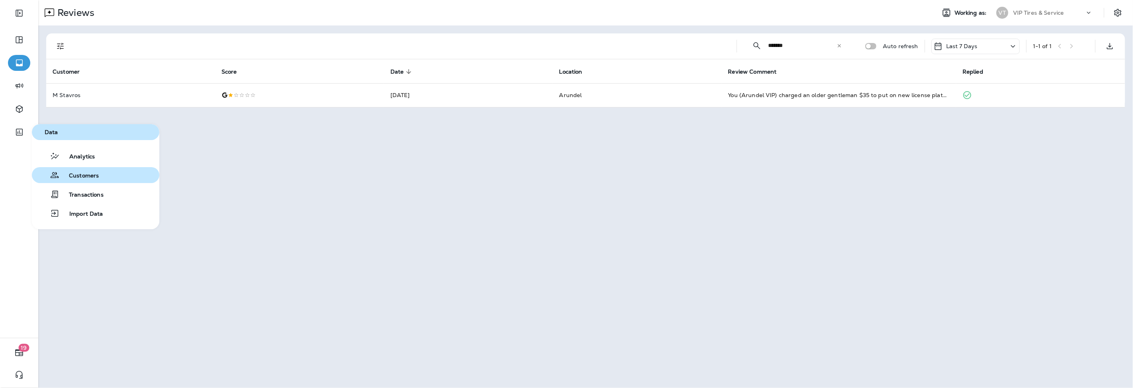
click at [62, 179] on span "Customers" at bounding box center [78, 176] width 39 height 8
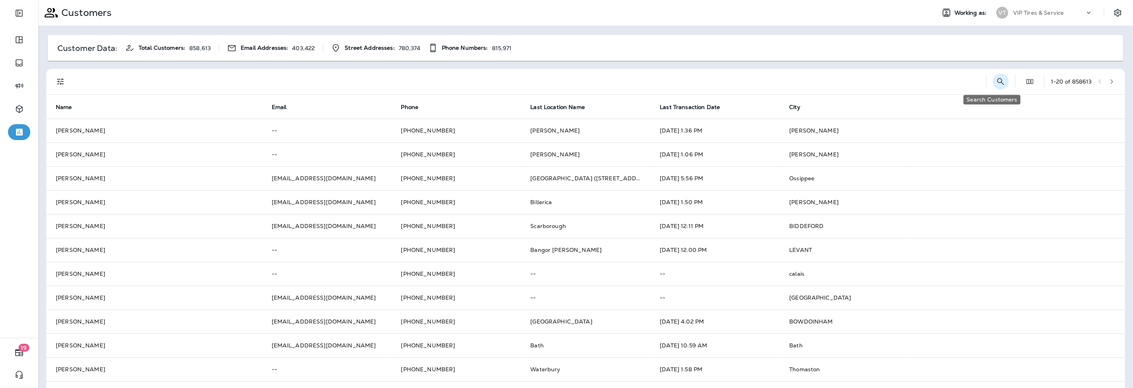
click at [996, 81] on icon "Search Customers" at bounding box center [1001, 82] width 10 height 10
click at [58, 84] on icon "Filters" at bounding box center [60, 81] width 7 height 7
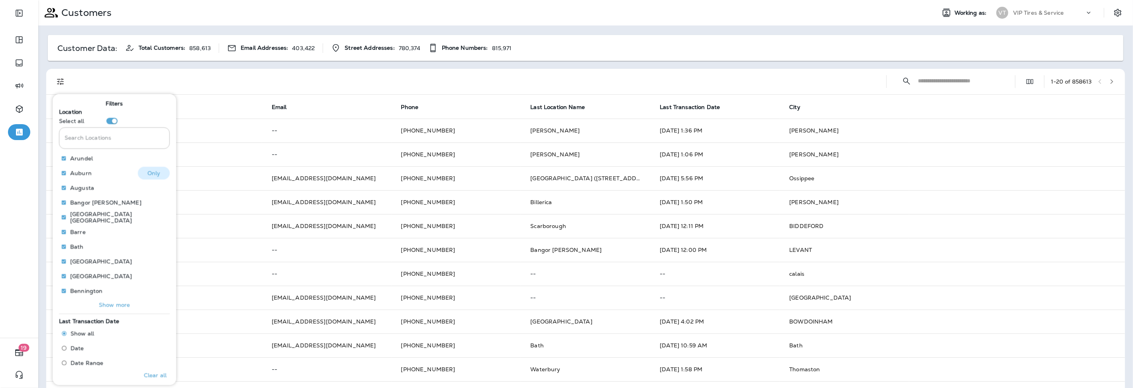
click at [138, 169] on button "Only" at bounding box center [154, 173] width 32 height 13
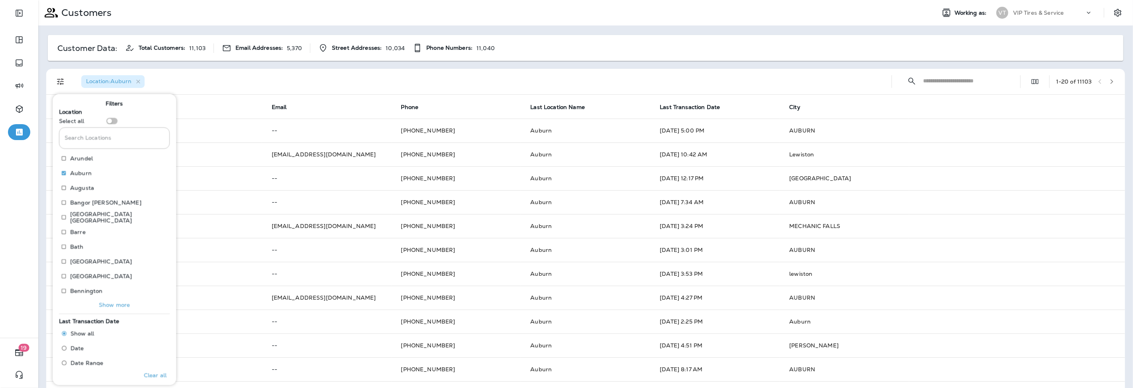
click at [947, 80] on input "Search Locations" at bounding box center [964, 80] width 83 height 21
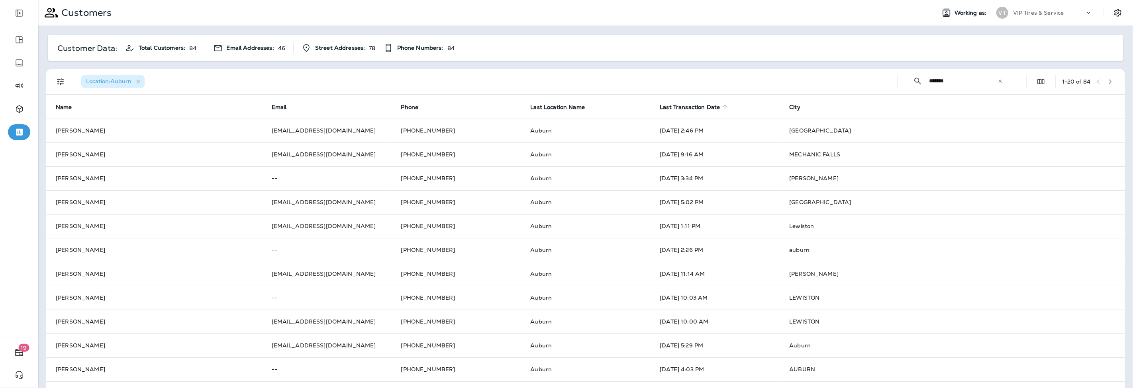
click at [680, 105] on span "Last Transaction Date" at bounding box center [690, 107] width 60 height 7
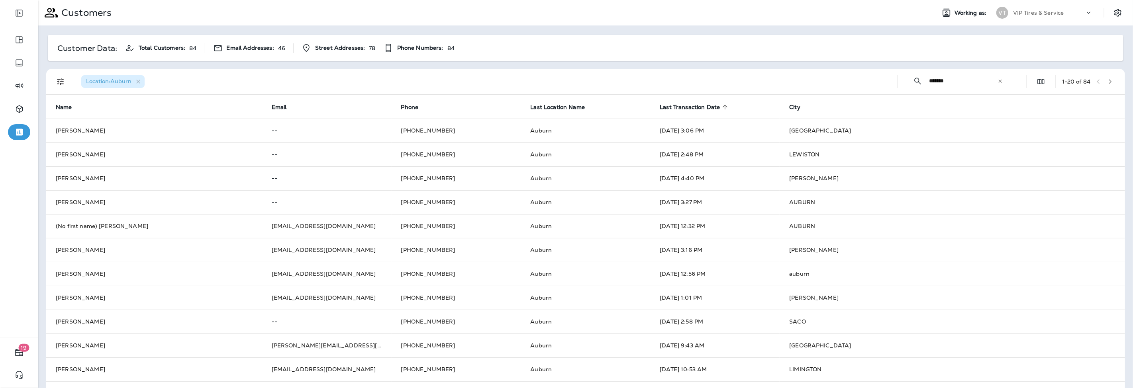
click at [680, 105] on span "Last Transaction Date" at bounding box center [690, 107] width 60 height 7
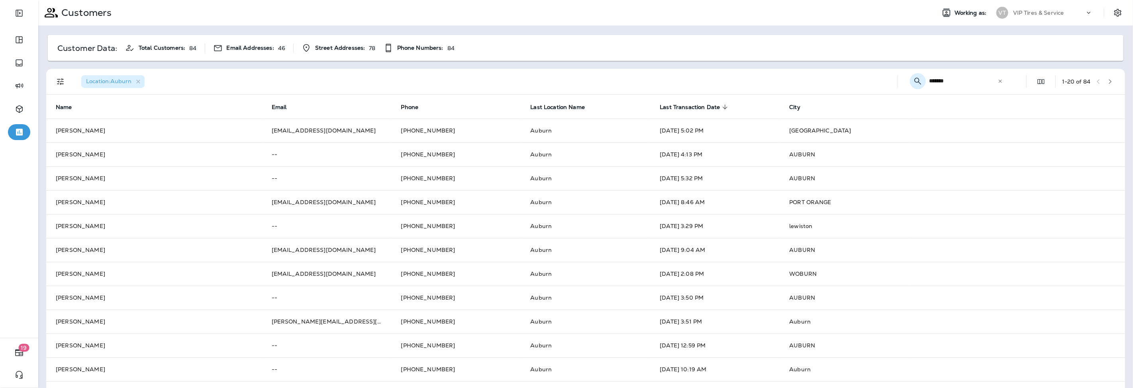
drag, startPoint x: 950, startPoint y: 80, endPoint x: 902, endPoint y: 78, distance: 47.8
click at [904, 78] on div "​ ******* ​ ​" at bounding box center [958, 80] width 108 height 21
type input "****"
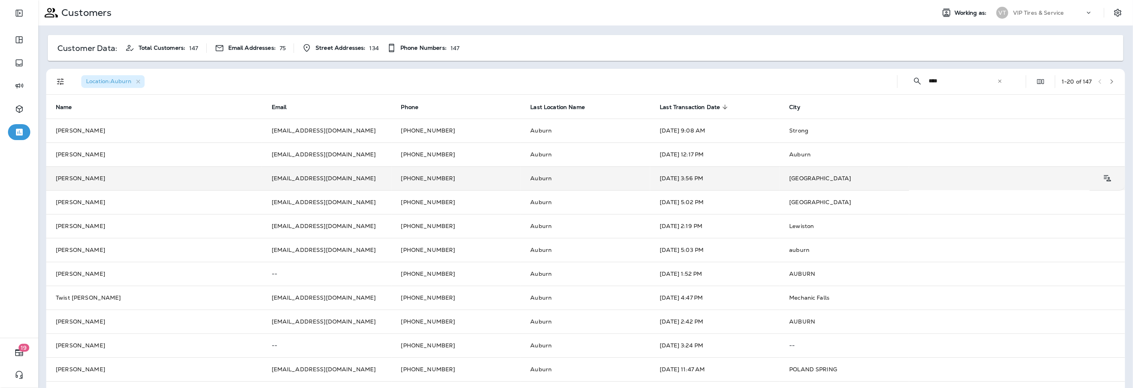
click at [622, 182] on td "Auburn" at bounding box center [585, 178] width 129 height 24
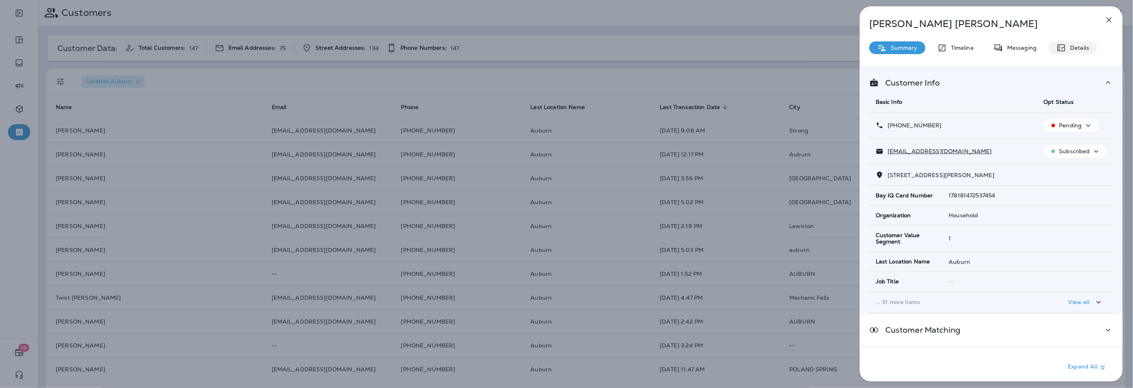
click at [1064, 48] on icon at bounding box center [1061, 48] width 8 height 7
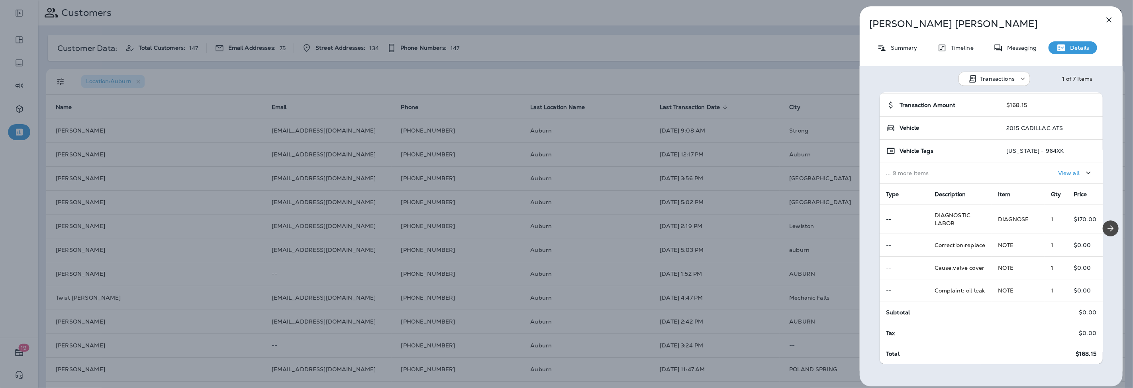
scroll to position [51, 0]
click at [1106, 19] on icon "button" at bounding box center [1109, 20] width 10 height 10
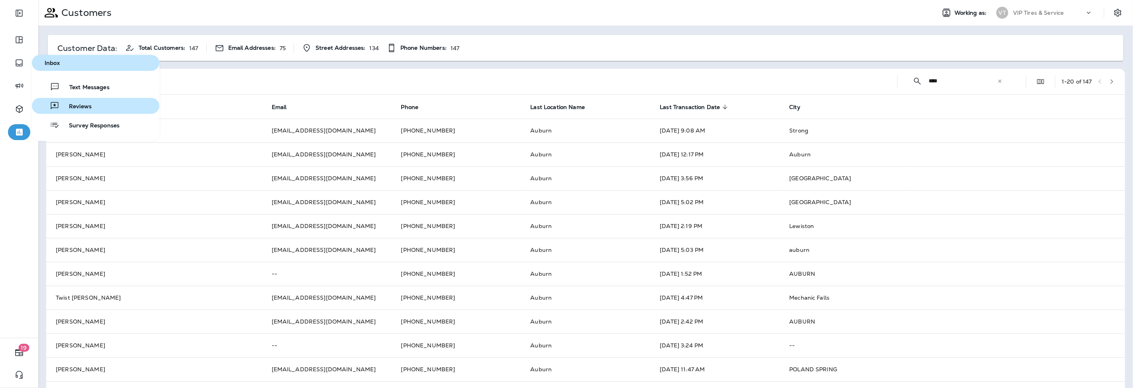
click at [96, 106] on button "Reviews" at bounding box center [95, 106] width 127 height 16
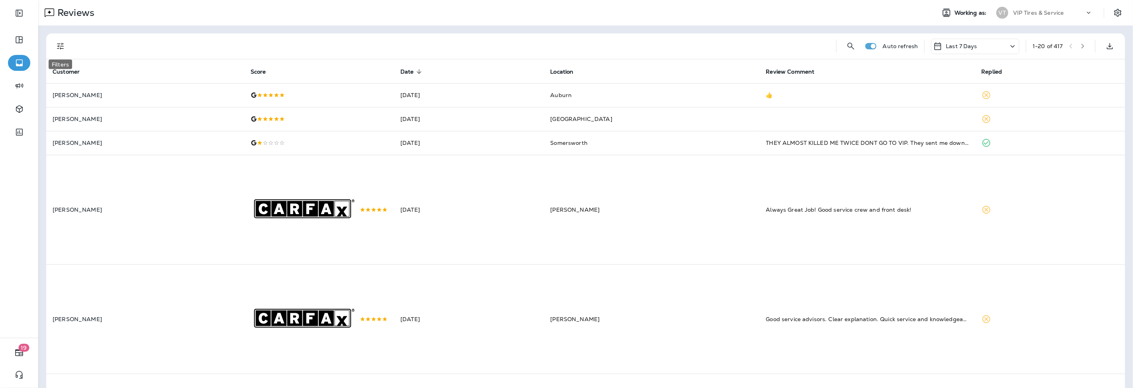
click at [63, 49] on icon "Filters" at bounding box center [60, 46] width 7 height 7
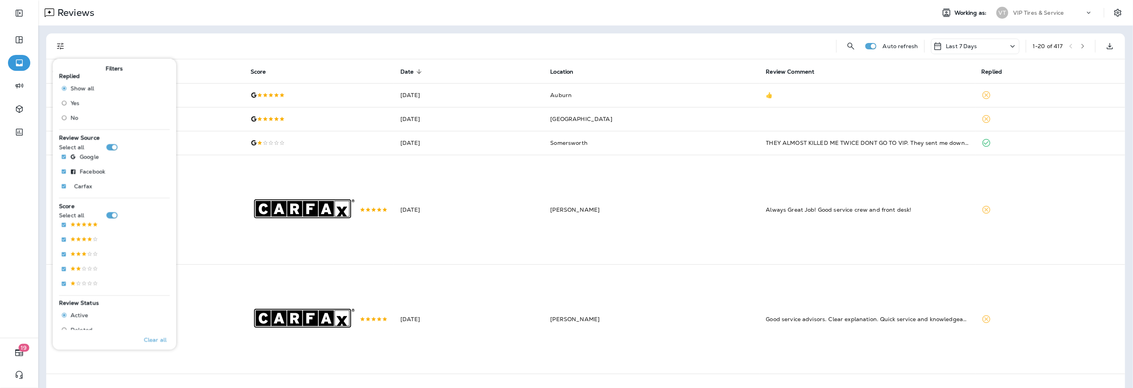
click at [77, 116] on span "No" at bounding box center [74, 117] width 8 height 6
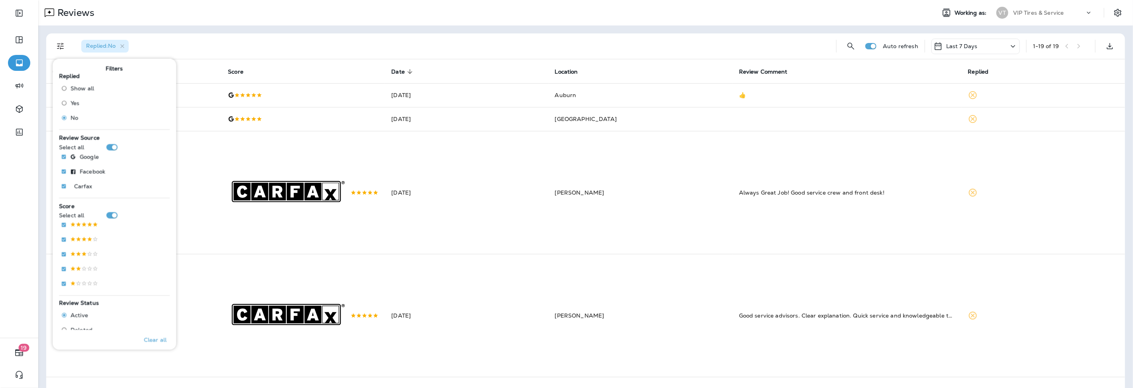
click at [345, 44] on div "Replied : No" at bounding box center [452, 45] width 755 height 25
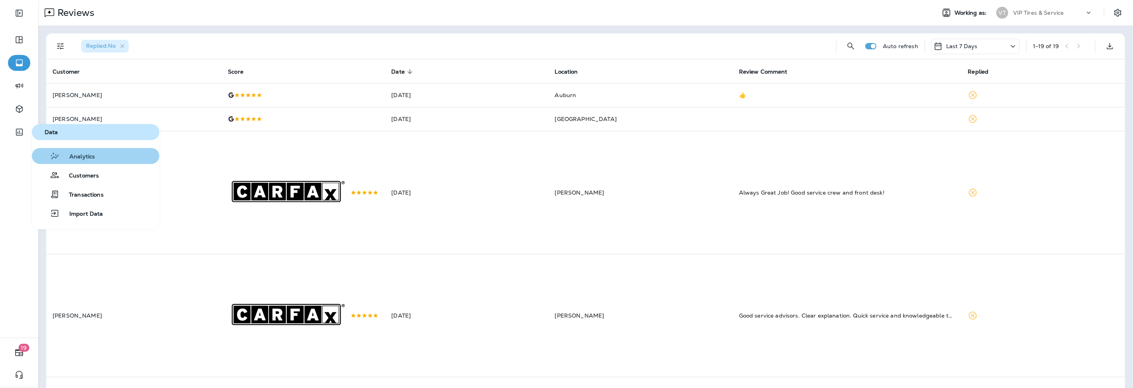
click at [91, 157] on span "Analytics" at bounding box center [77, 157] width 35 height 8
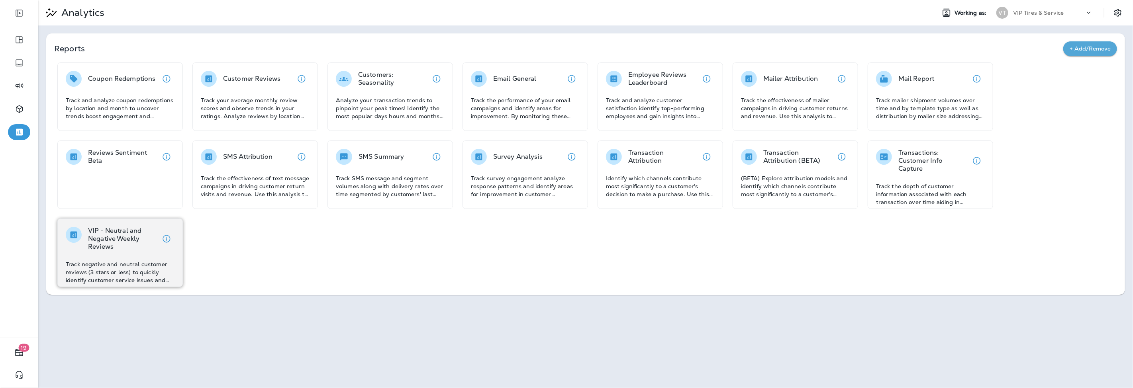
click at [104, 240] on p "VIP - Neutral and Negative Weekly Reviews" at bounding box center [123, 239] width 70 height 24
